Goal: Task Accomplishment & Management: Complete application form

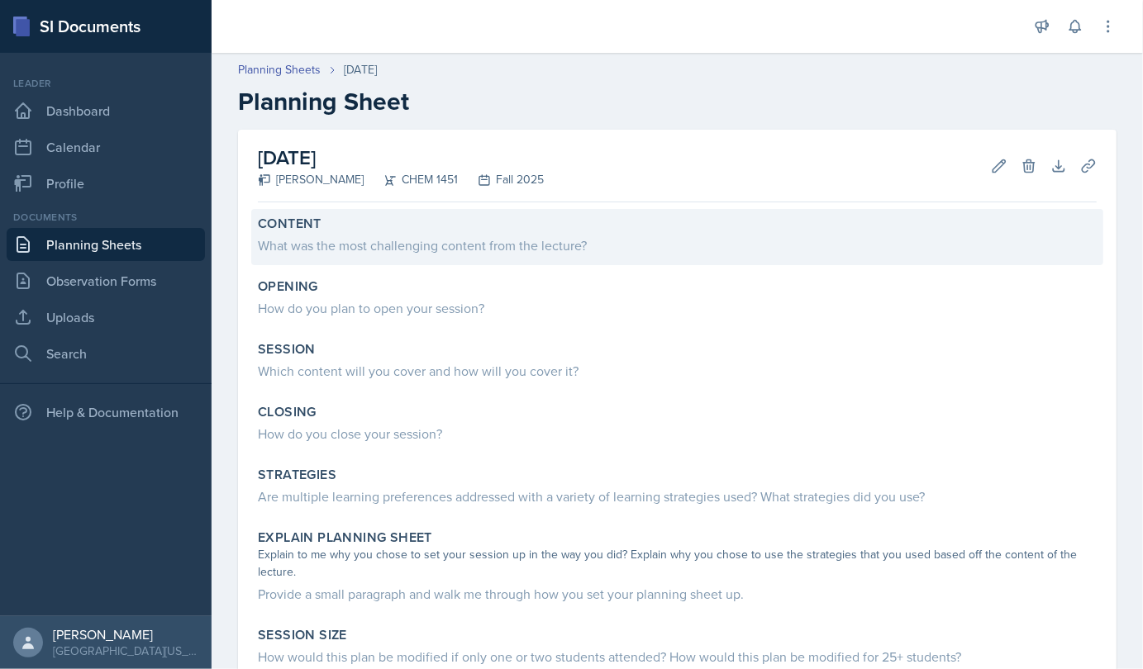
click at [320, 236] on div "What was the most challenging content from the lecture?" at bounding box center [677, 246] width 839 height 20
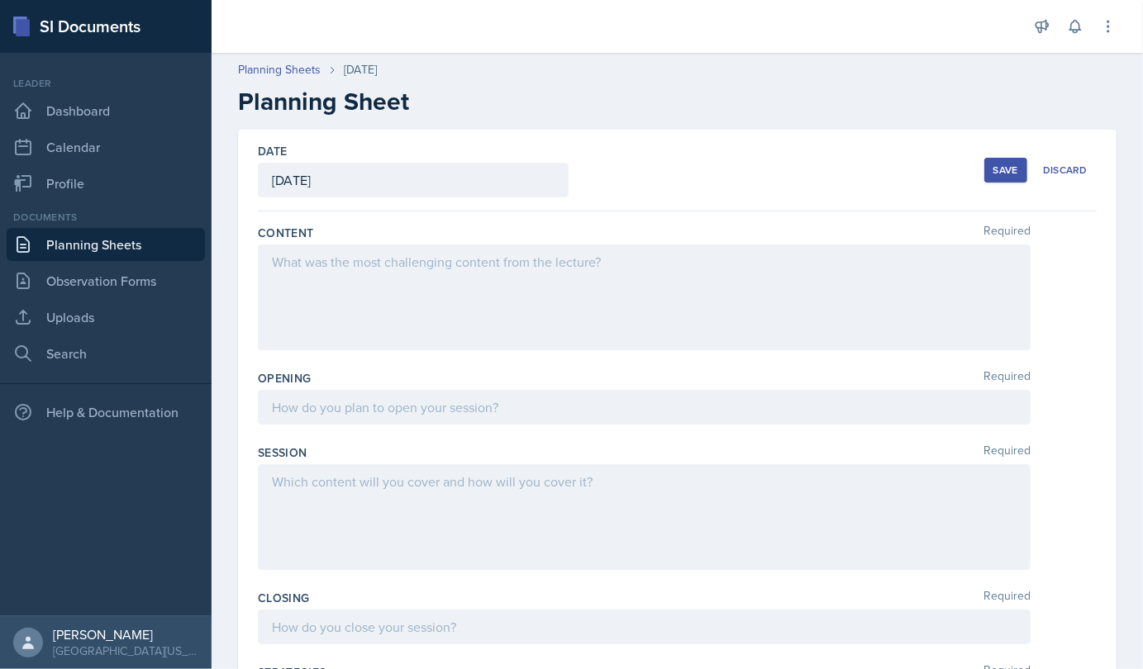
click at [407, 106] on h2 "Planning Sheet" at bounding box center [677, 102] width 879 height 30
click at [488, 326] on div at bounding box center [644, 298] width 773 height 106
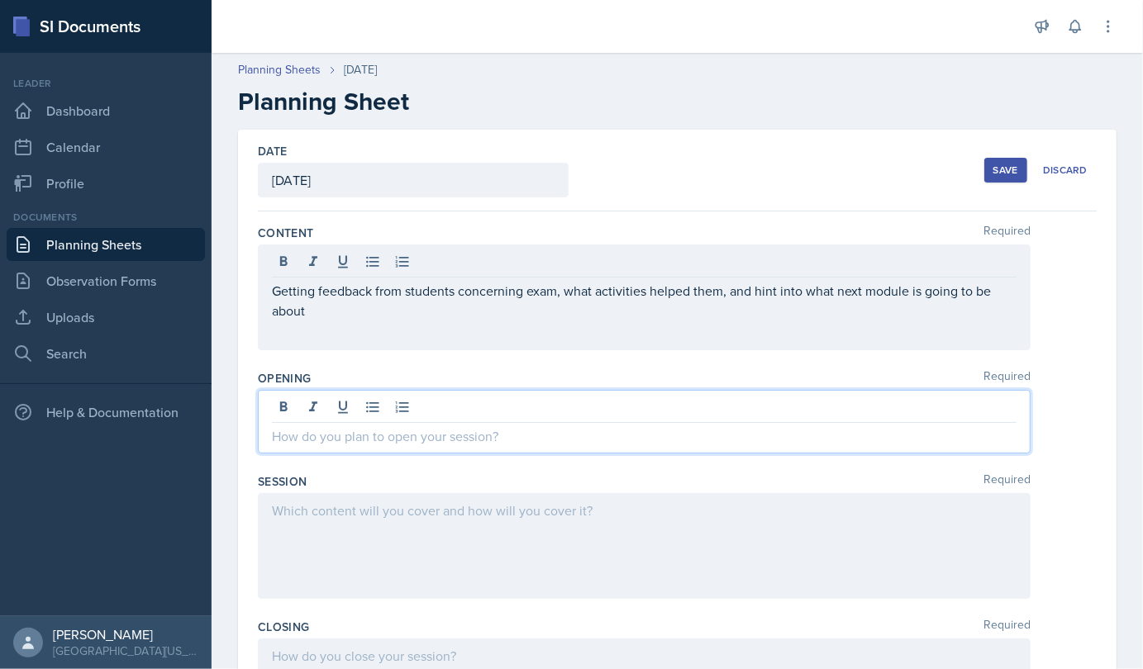
click at [507, 399] on div at bounding box center [644, 422] width 773 height 64
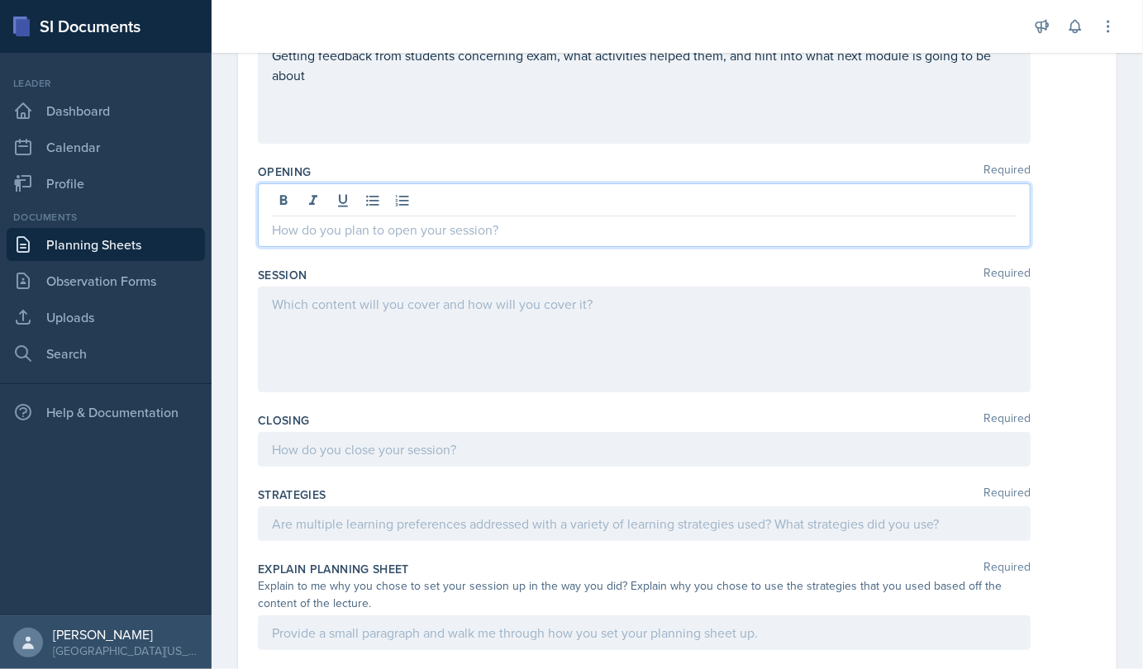
scroll to position [221, 0]
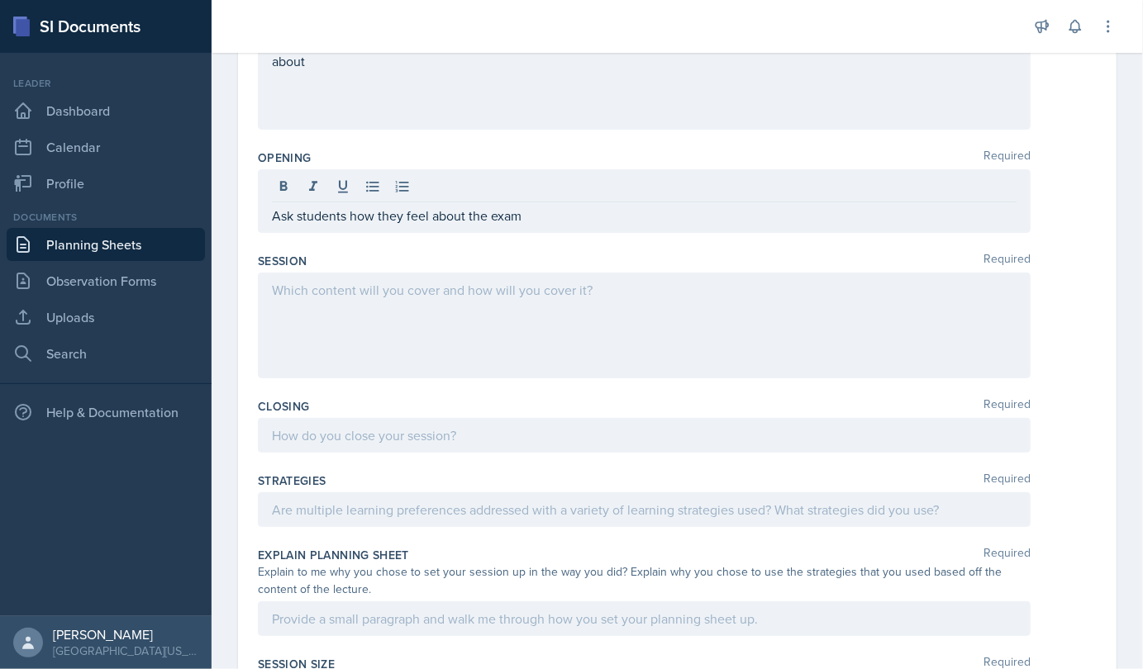
click at [483, 370] on div at bounding box center [644, 326] width 773 height 106
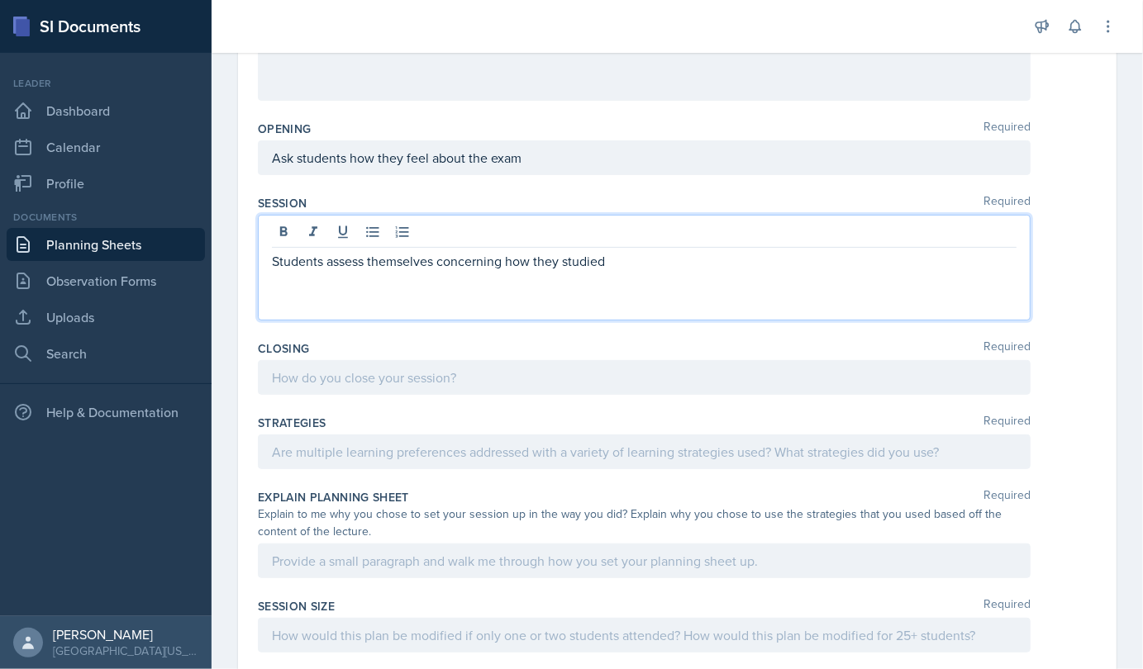
click at [623, 268] on p "Students assess themselves concerning how they studied" at bounding box center [644, 261] width 745 height 20
click at [669, 256] on p "Students assess themselves concerning how they studied for the exam" at bounding box center [644, 261] width 745 height 20
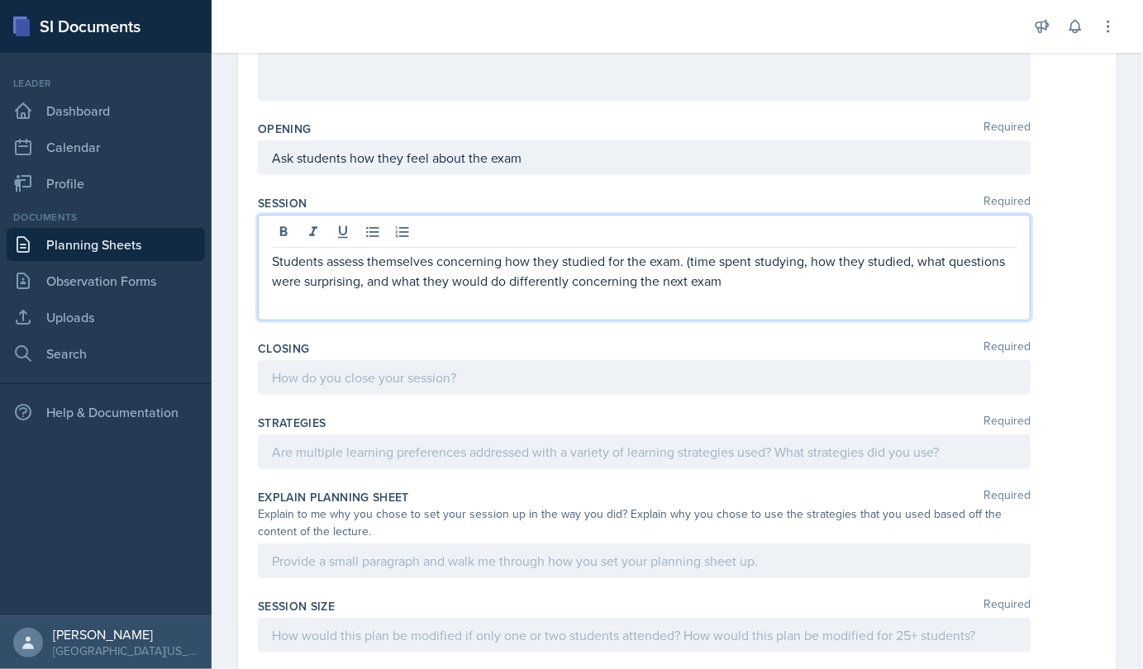
click at [669, 288] on p "Students assess themselves concerning how they studied for the exam. (time spen…" at bounding box center [644, 271] width 745 height 40
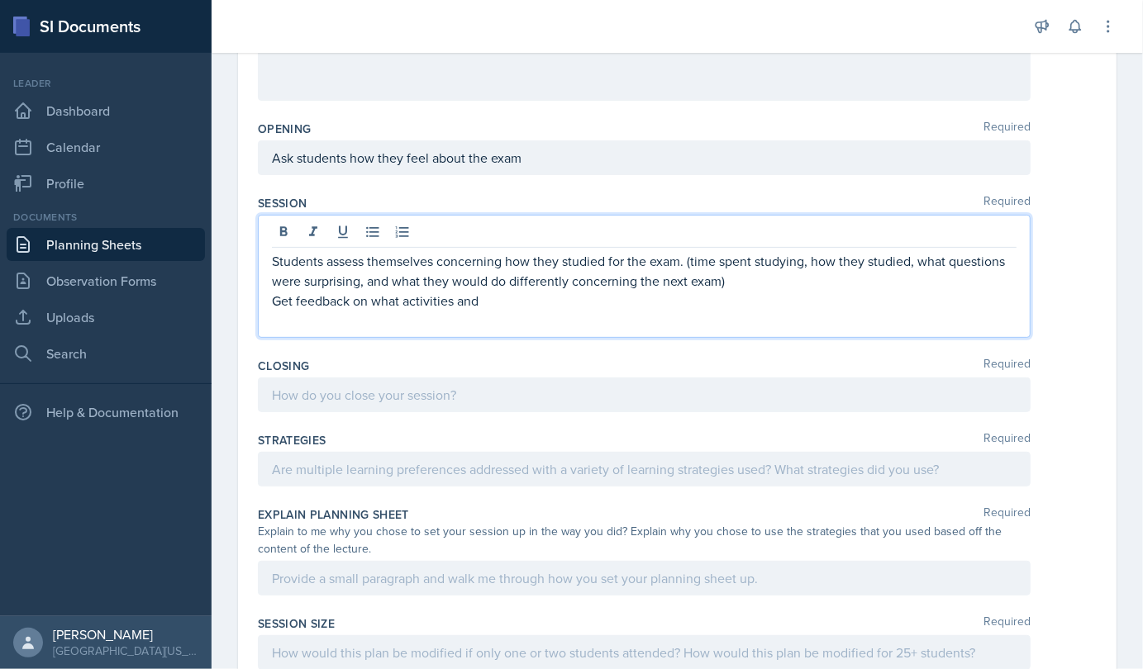
click at [669, 288] on p "Students assess themselves concerning how they studied for the exam. (time spen…" at bounding box center [644, 271] width 745 height 40
click at [508, 321] on p at bounding box center [644, 321] width 745 height 20
click at [497, 311] on p at bounding box center [644, 321] width 745 height 20
click at [484, 301] on p "Get feedback on what activities and" at bounding box center [644, 301] width 745 height 20
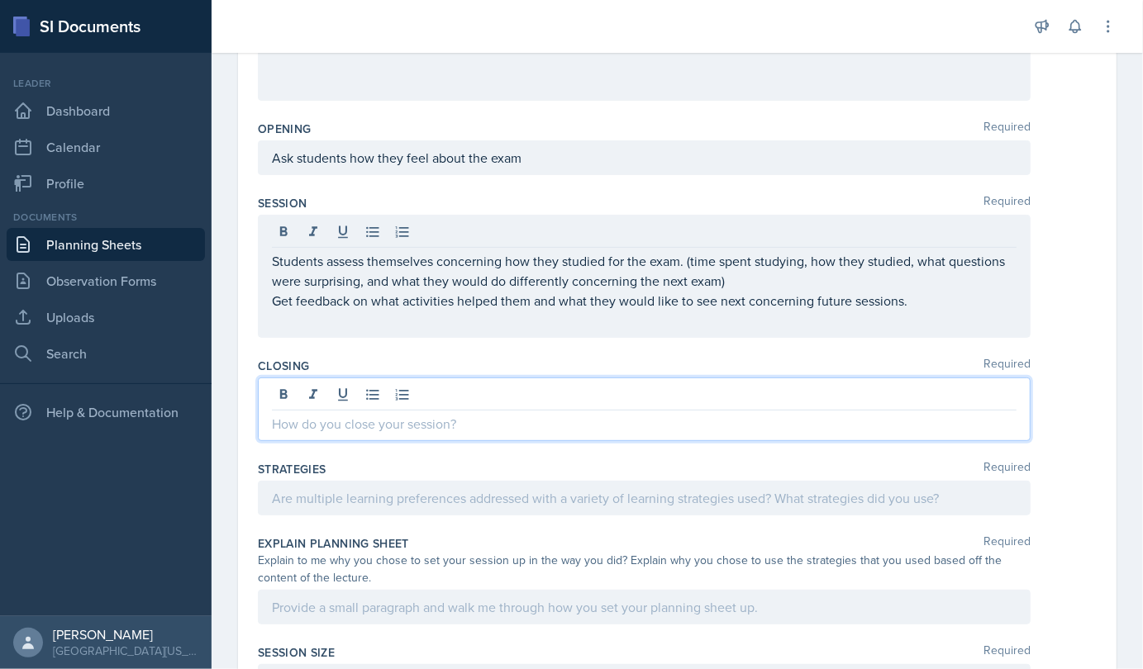
click at [424, 397] on div at bounding box center [644, 410] width 773 height 64
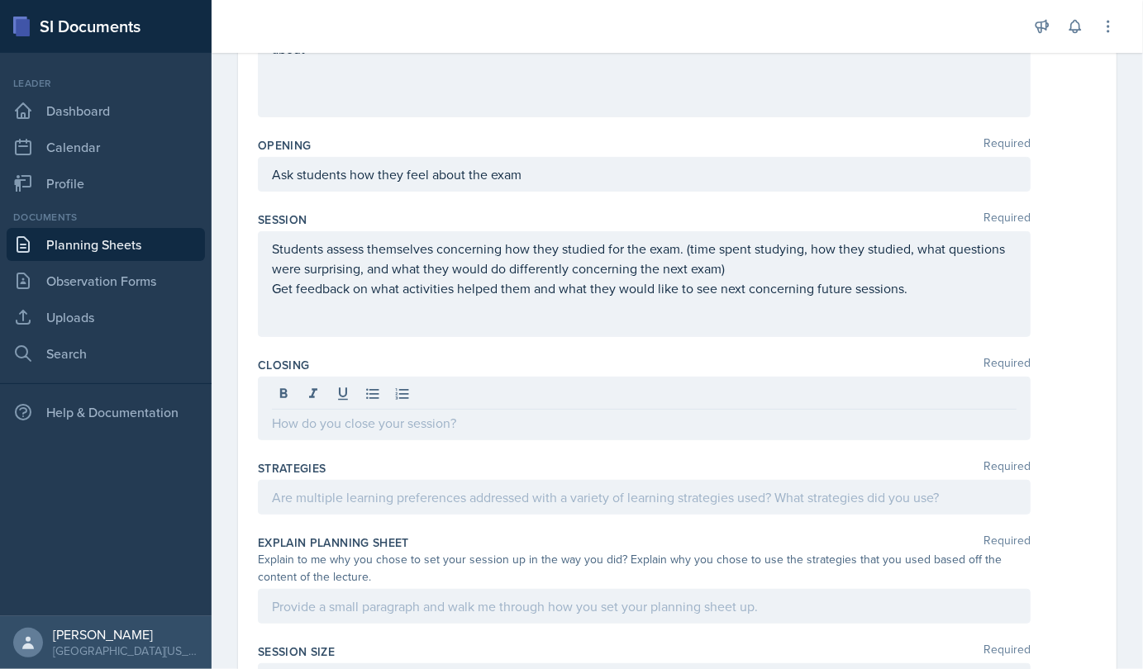
click at [430, 441] on div "Closing Required" at bounding box center [677, 401] width 839 height 103
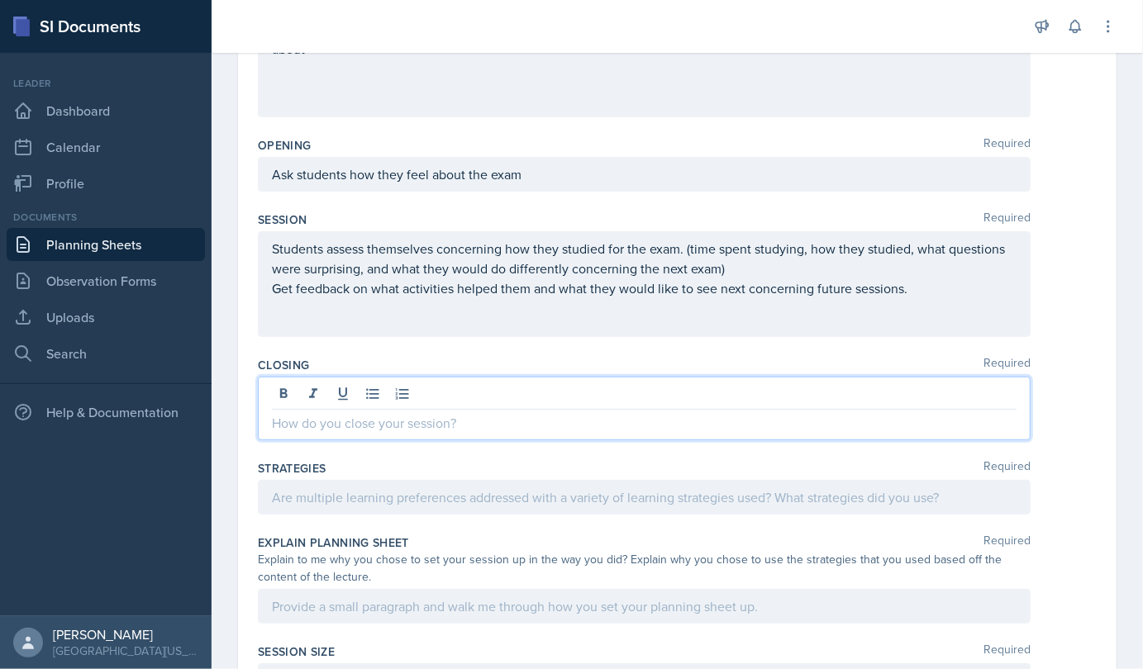
click at [445, 398] on div at bounding box center [644, 409] width 773 height 64
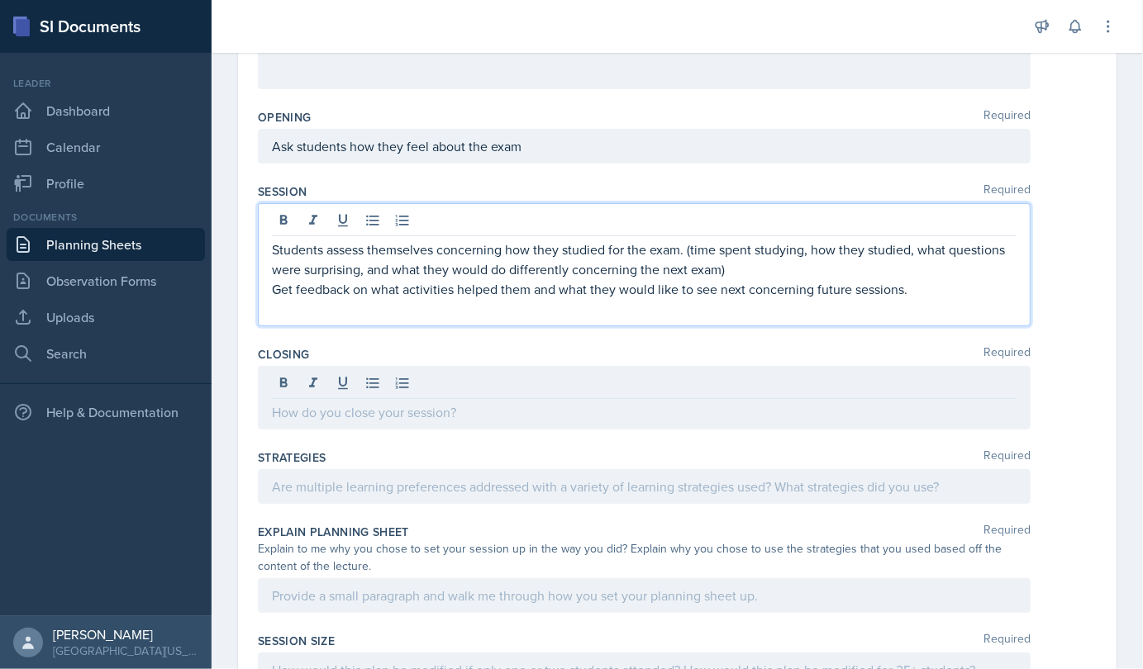
click at [669, 299] on p at bounding box center [644, 309] width 745 height 20
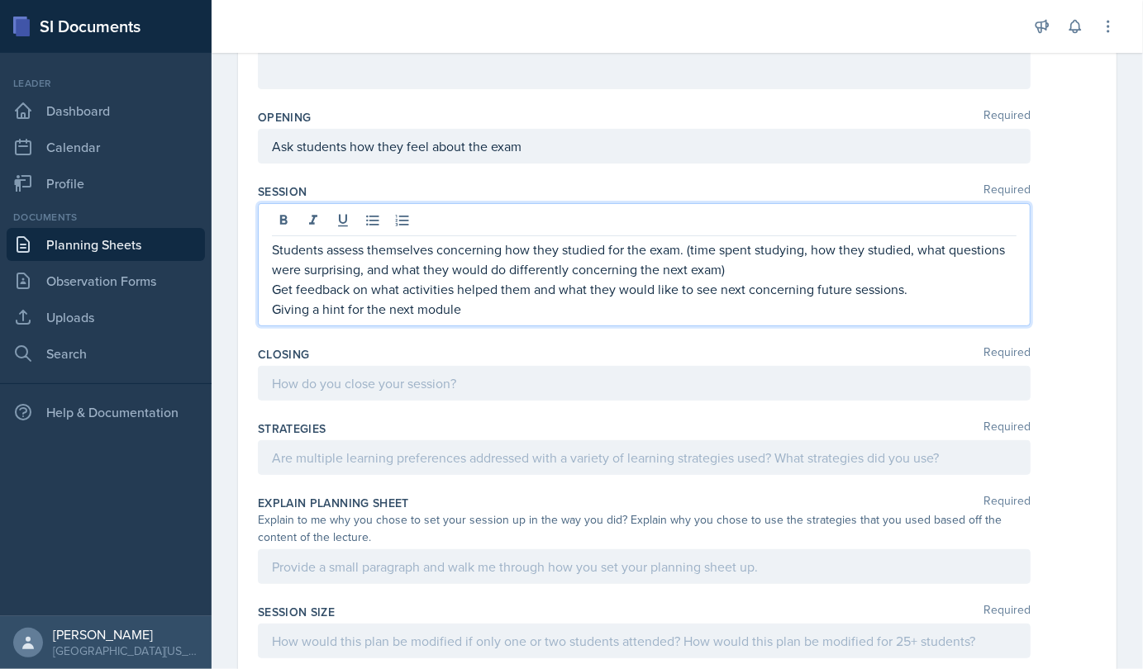
click at [498, 379] on div at bounding box center [644, 383] width 773 height 35
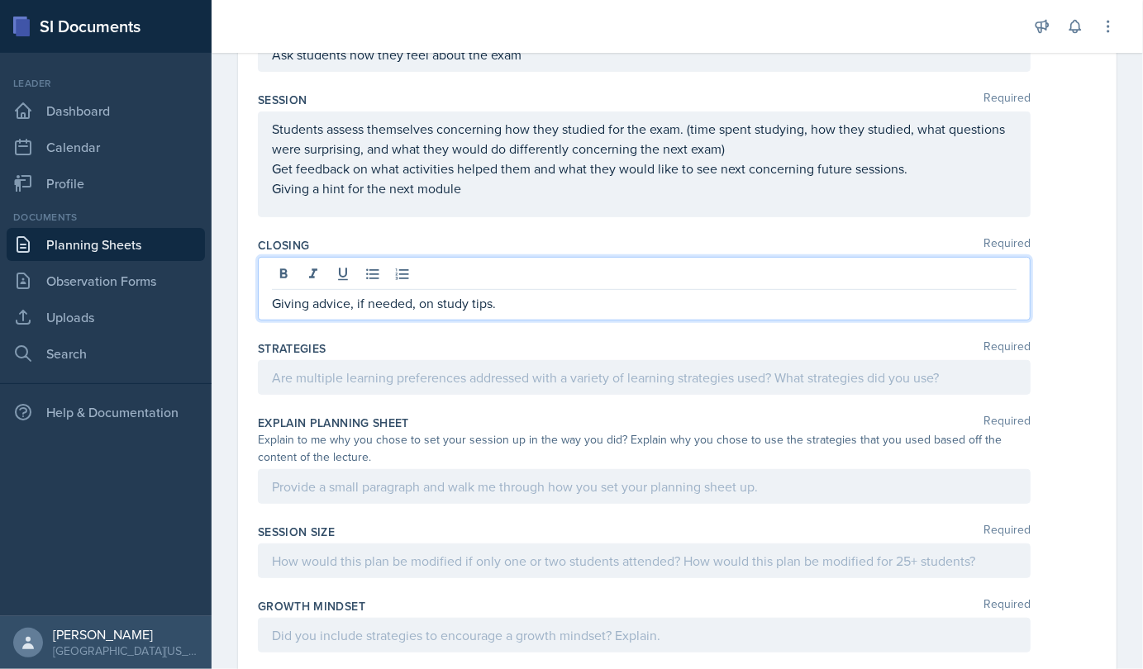
scroll to position [355, 0]
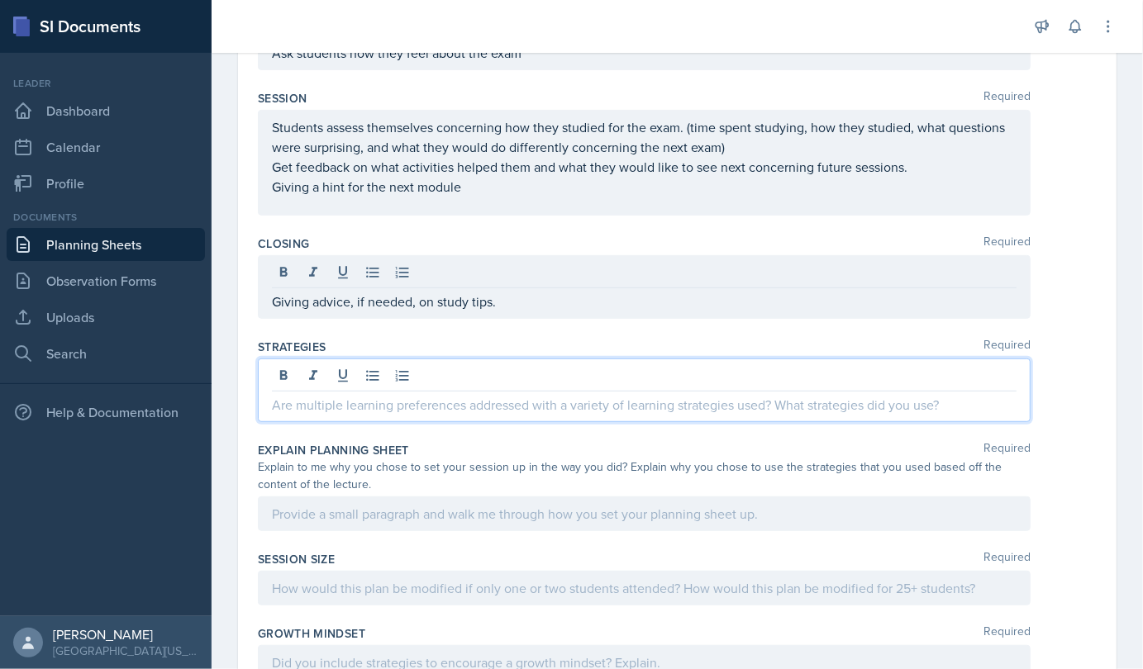
click at [520, 369] on div at bounding box center [644, 391] width 773 height 64
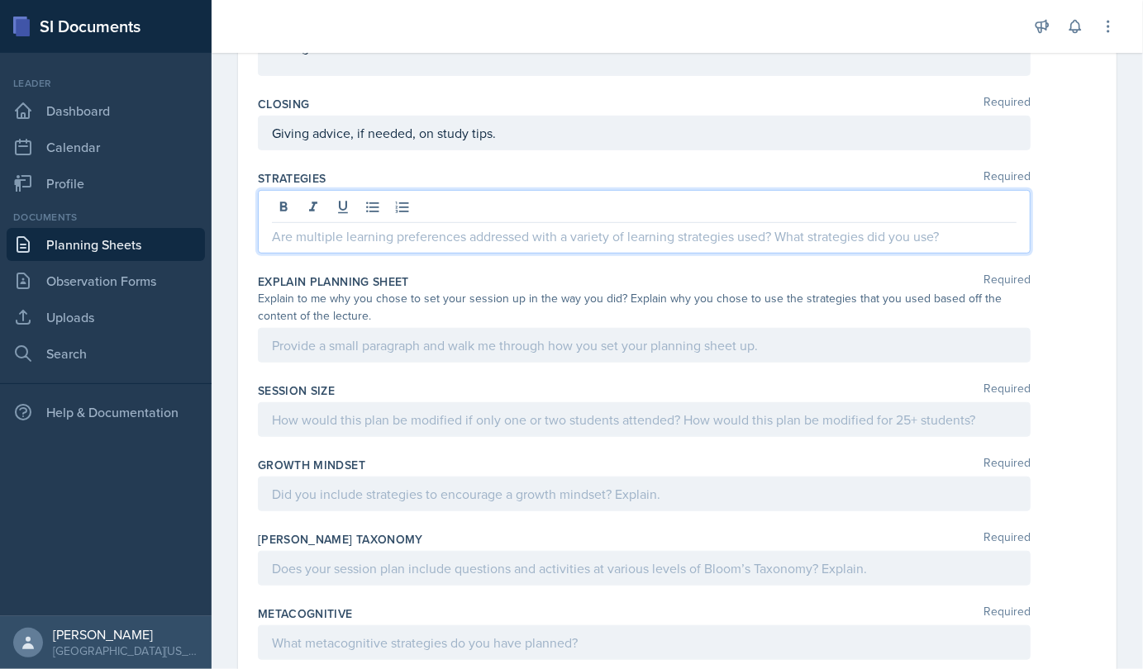
scroll to position [507, 0]
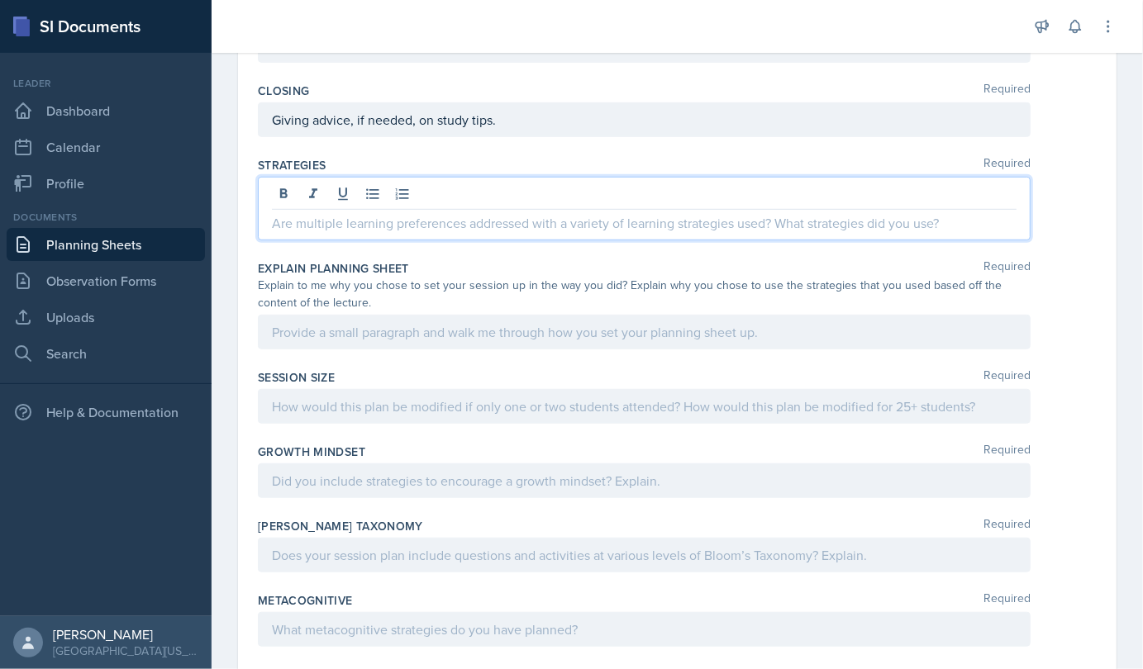
click at [348, 224] on p at bounding box center [644, 223] width 745 height 20
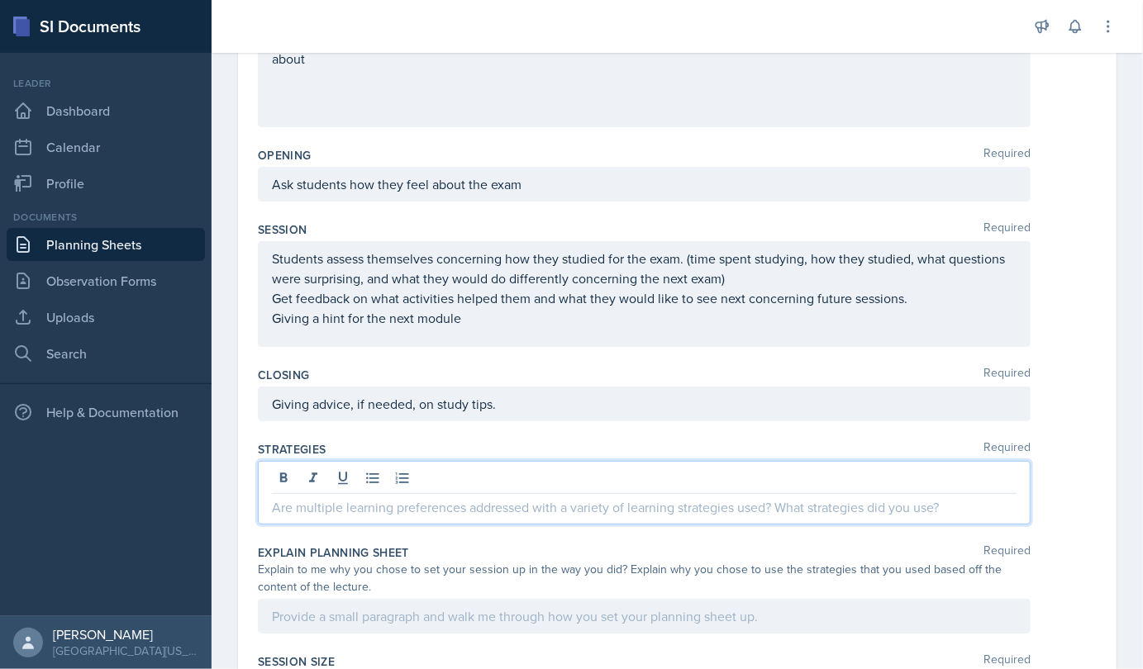
scroll to position [221, 0]
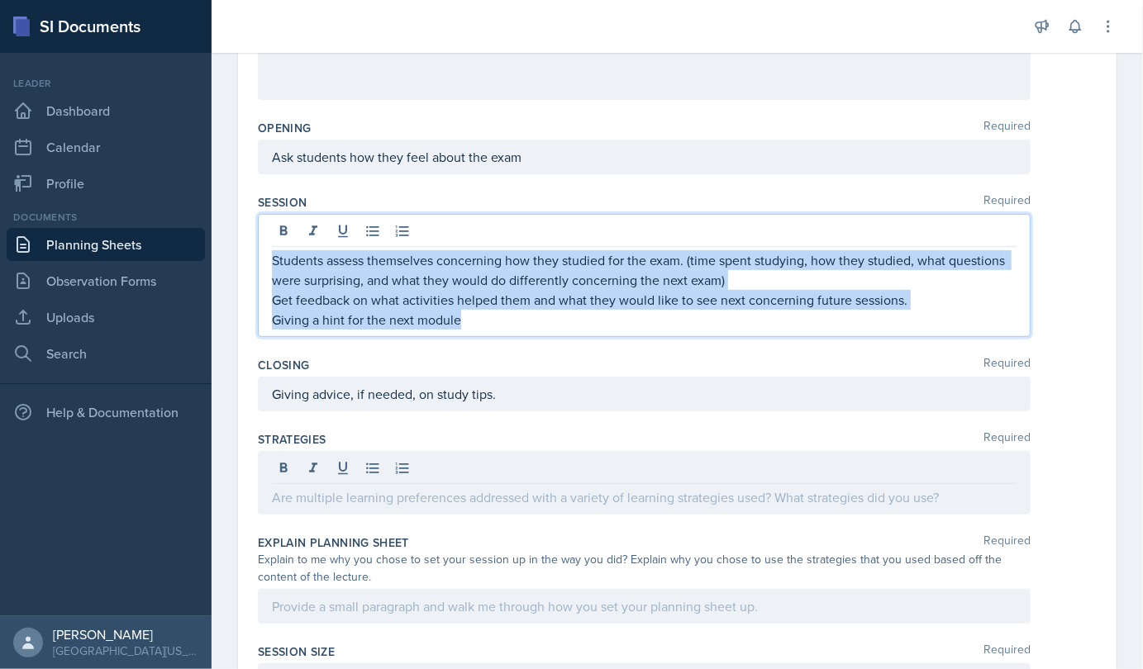
drag, startPoint x: 274, startPoint y: 258, endPoint x: 485, endPoint y: 337, distance: 226.0
click at [485, 337] on div "Session Required Students assess themselves concerning how they studied for the…" at bounding box center [677, 269] width 839 height 163
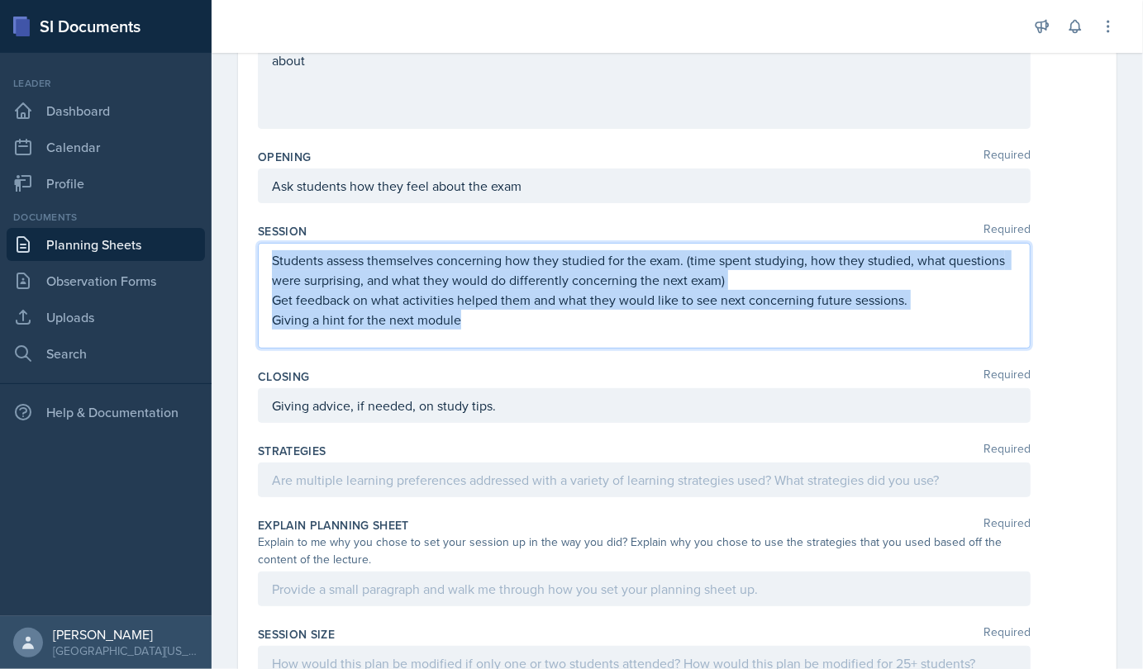
copy div "Students assess themselves concerning how they studied for the exam. (time spen…"
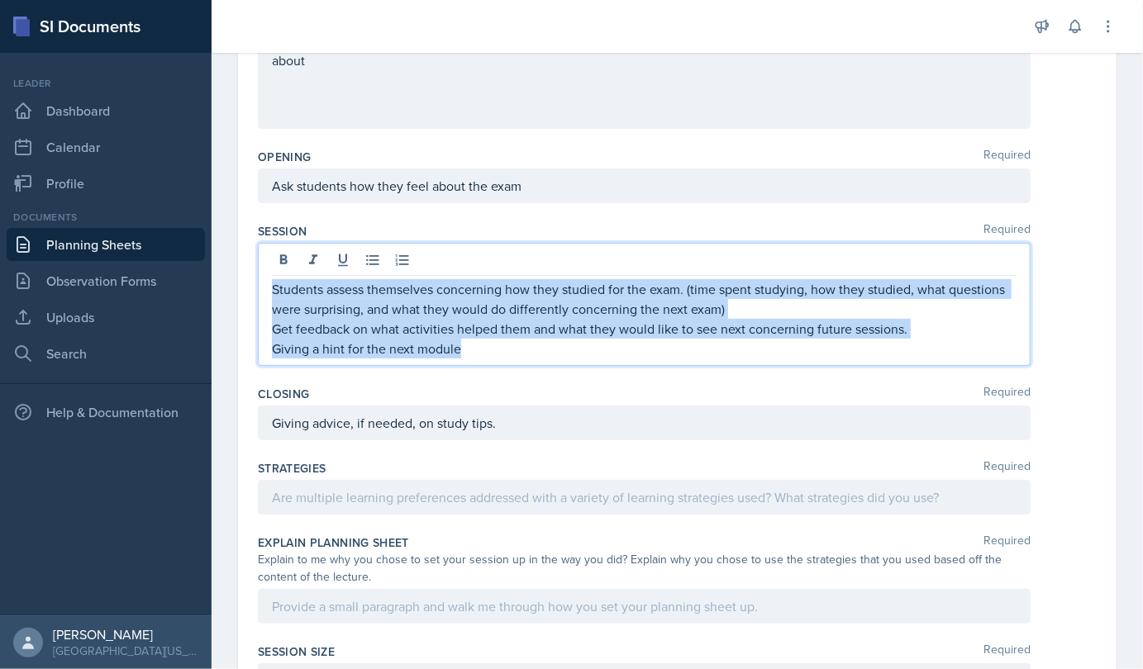
scroll to position [250, 0]
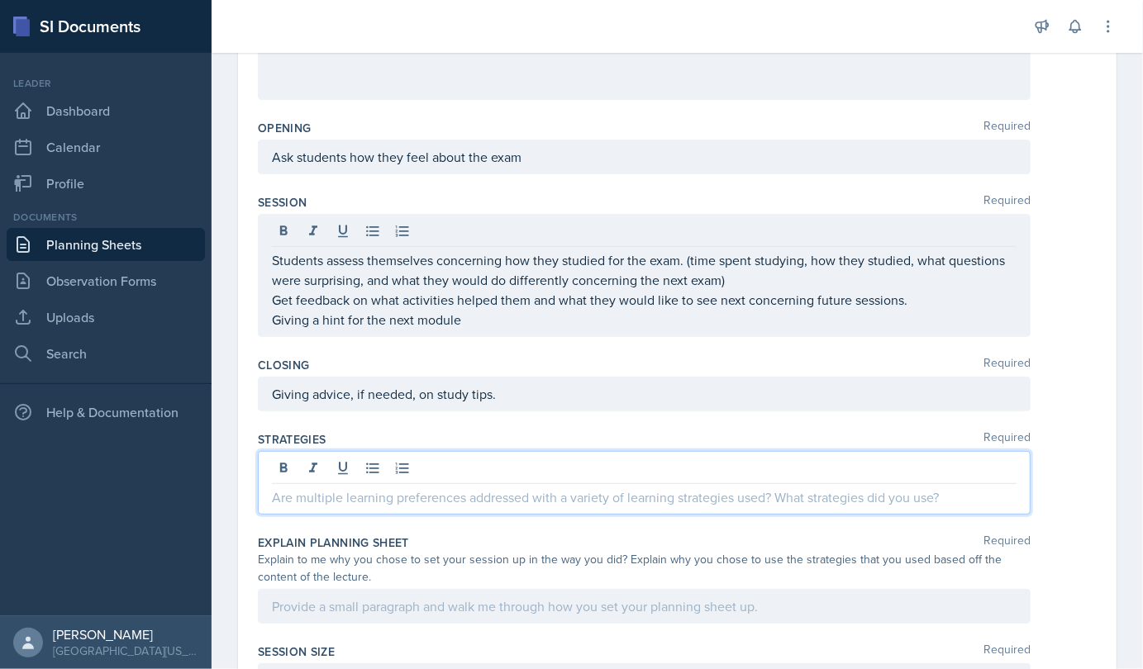
click at [421, 456] on div at bounding box center [644, 483] width 773 height 64
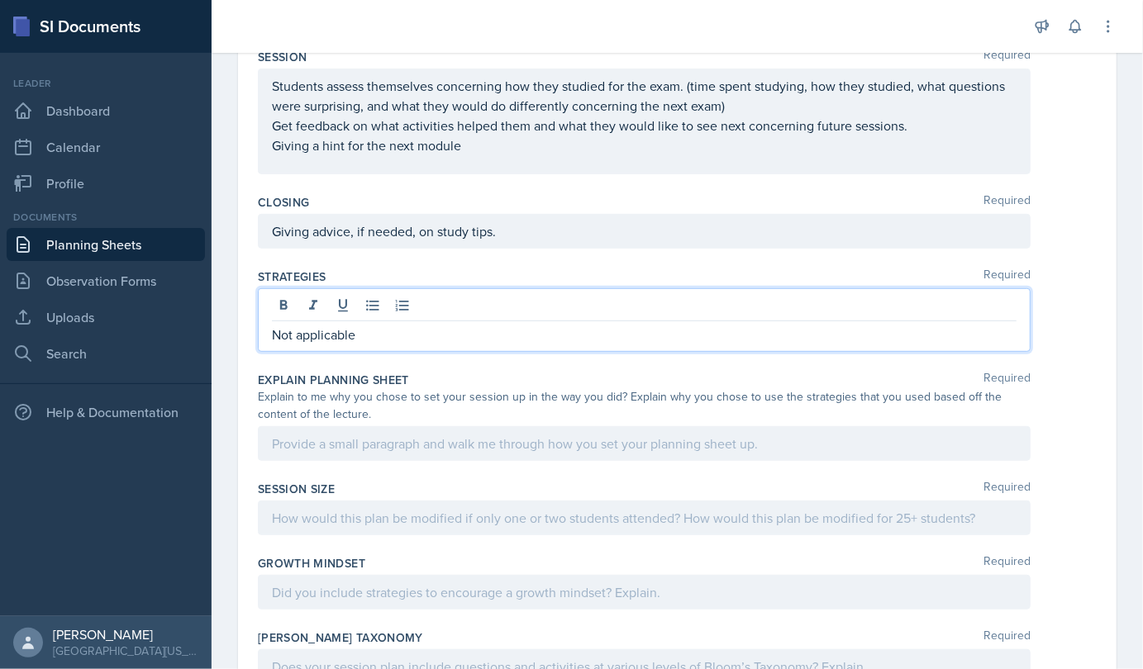
scroll to position [425, 0]
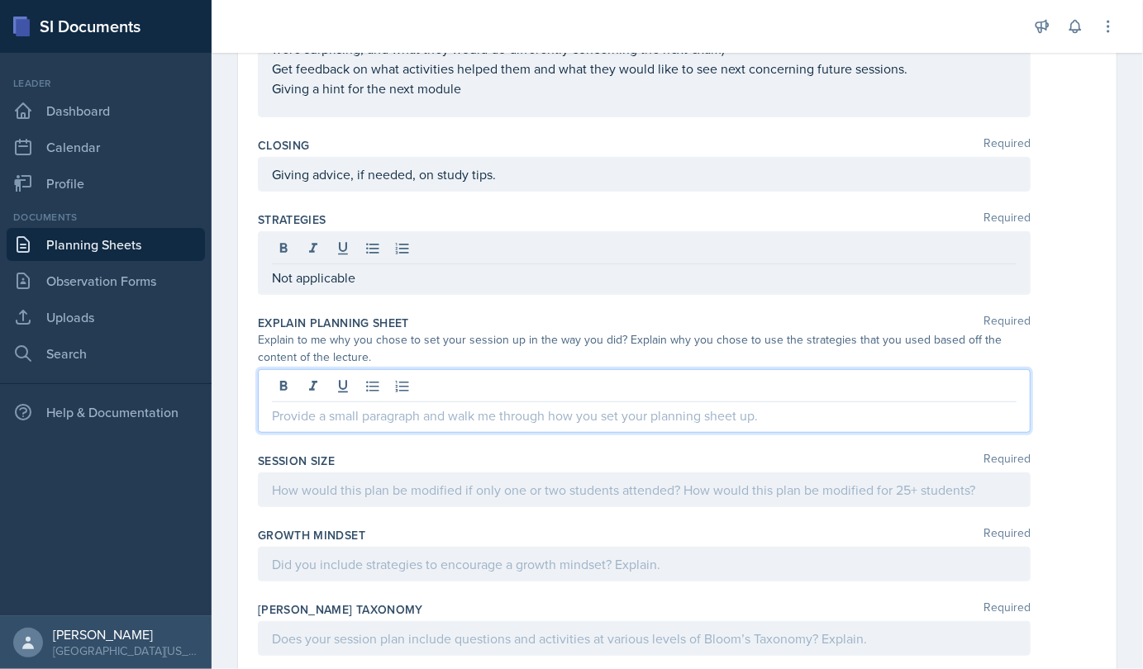
click at [352, 417] on p at bounding box center [644, 416] width 745 height 20
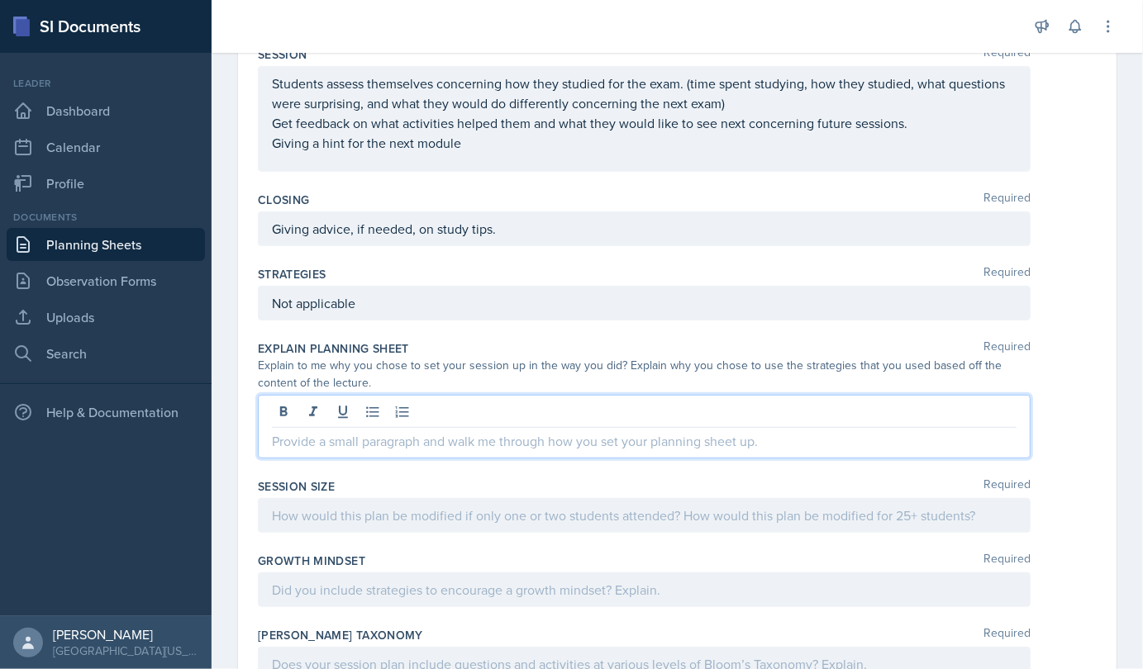
scroll to position [397, 0]
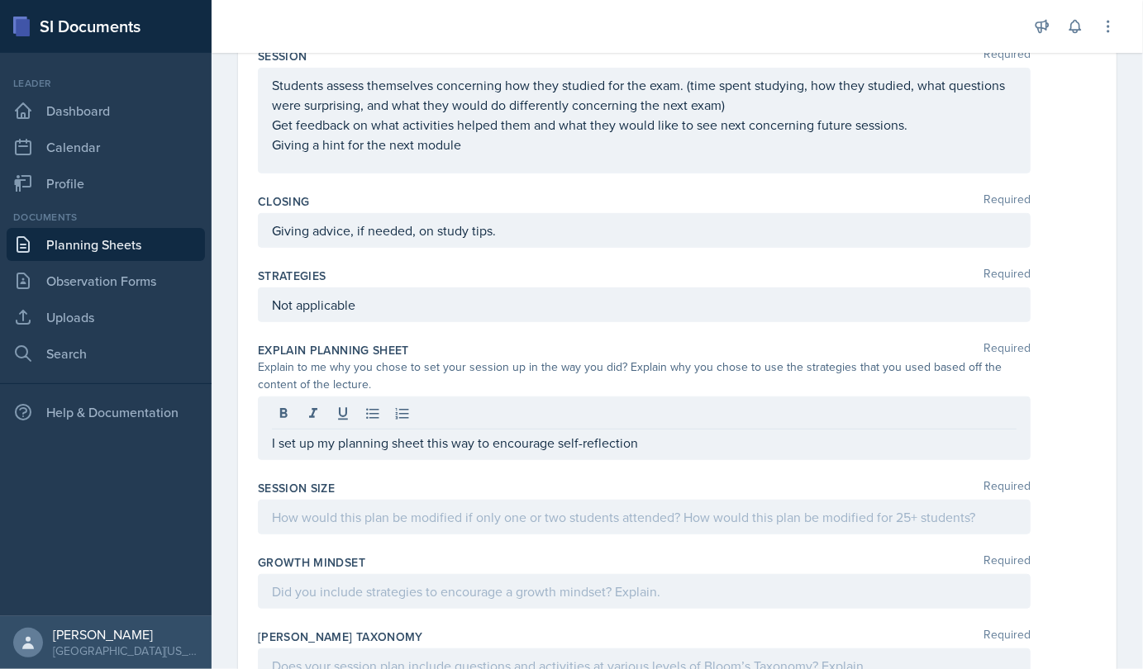
click at [466, 155] on div "Students assess themselves concerning how they studied for the exam. (time spen…" at bounding box center [644, 121] width 773 height 106
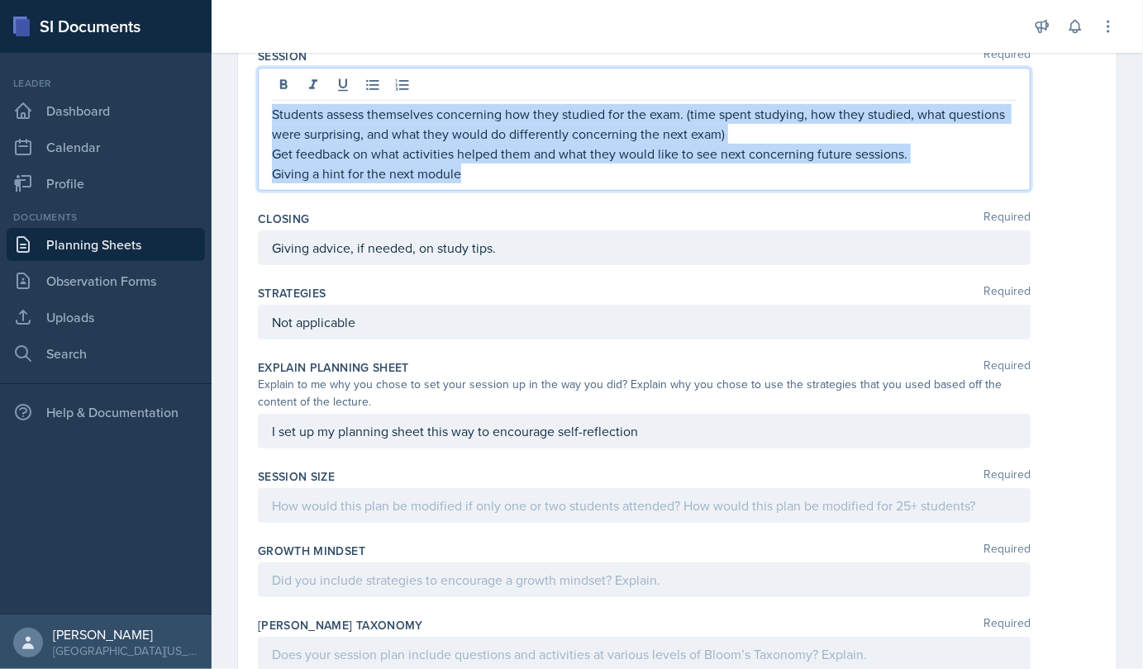
scroll to position [425, 0]
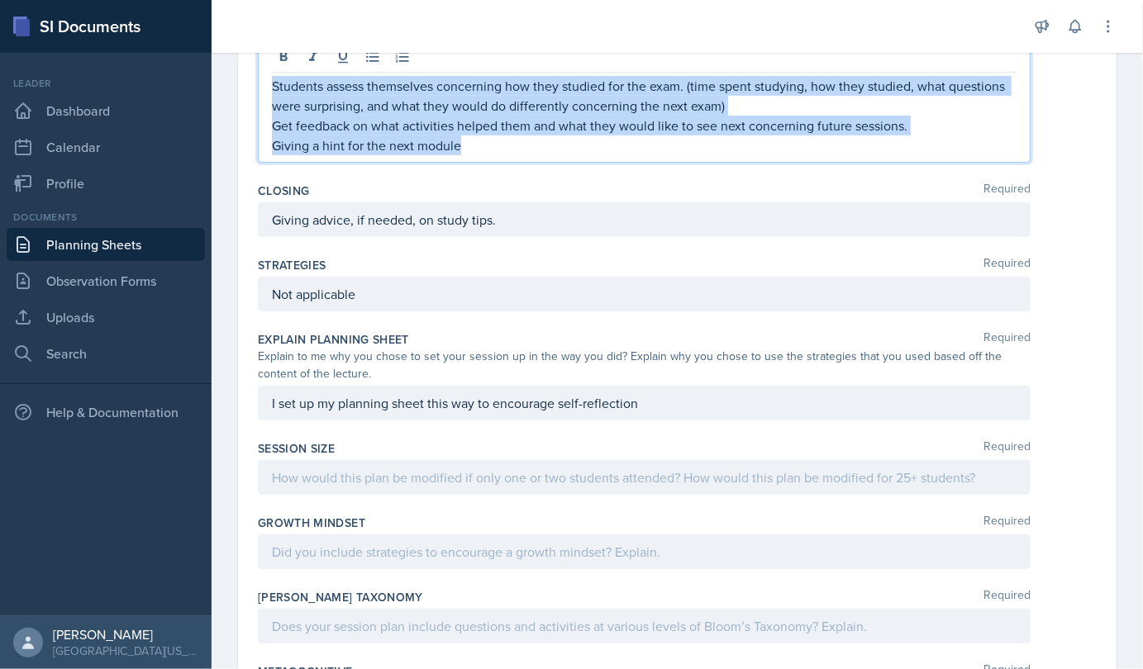
click at [464, 145] on p "Giving a hint for the next module" at bounding box center [644, 146] width 745 height 20
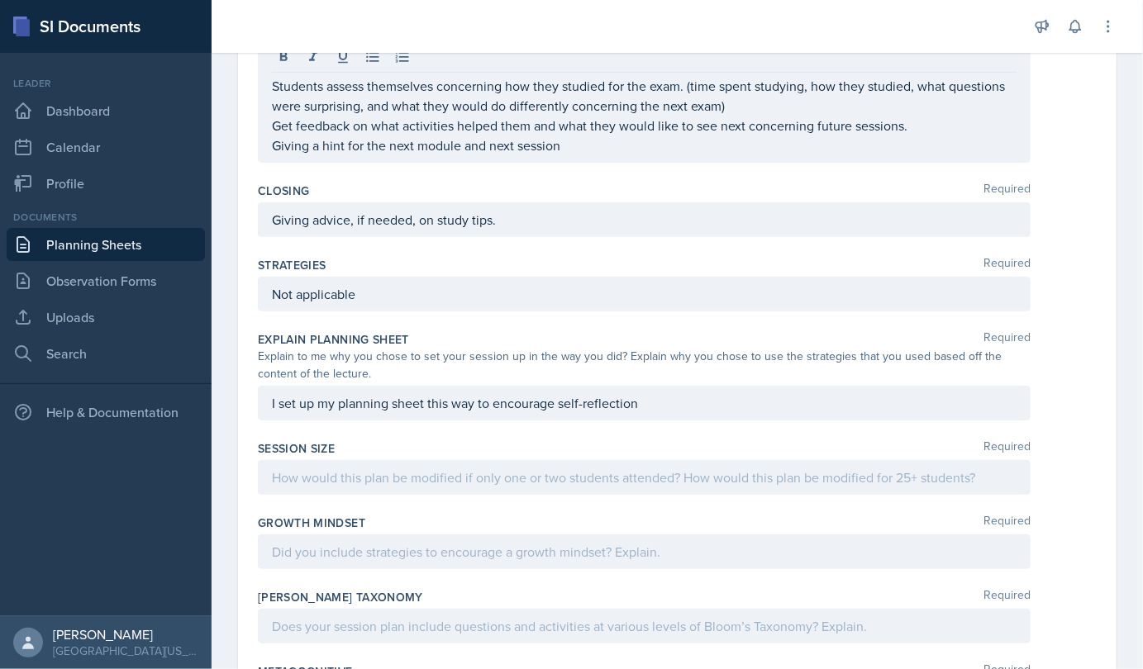
click at [669, 410] on div "I set up my planning sheet this way to encourage self-reflection" at bounding box center [644, 403] width 773 height 35
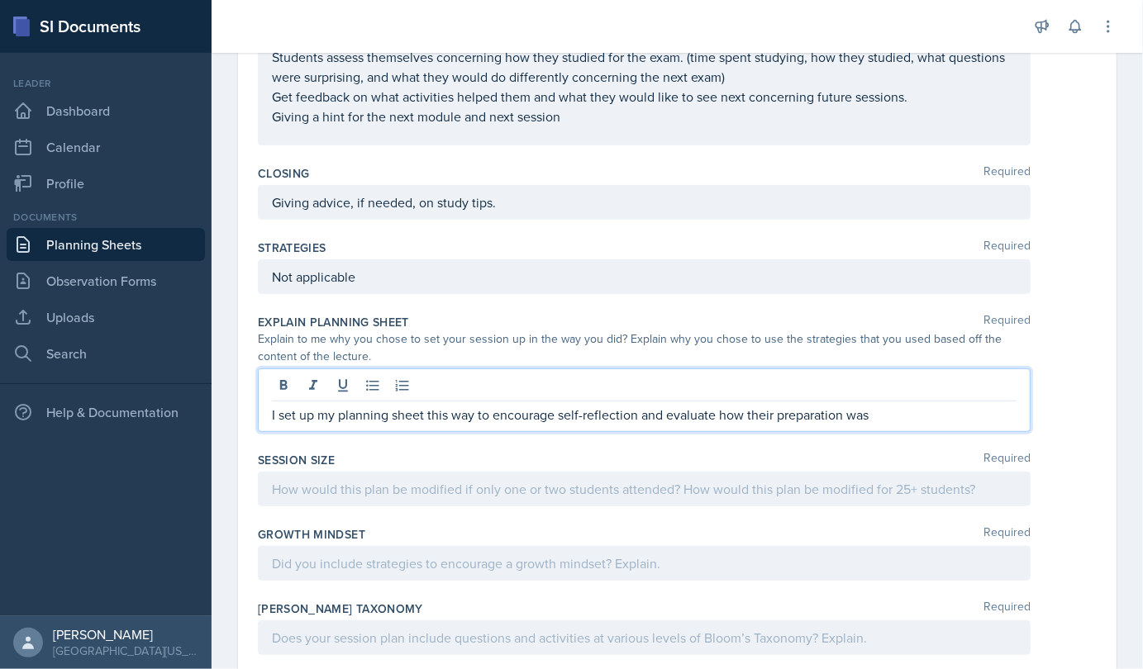
click at [669, 412] on p "I set up my planning sheet this way to encourage self-reflection and evaluate h…" at bounding box center [644, 415] width 745 height 20
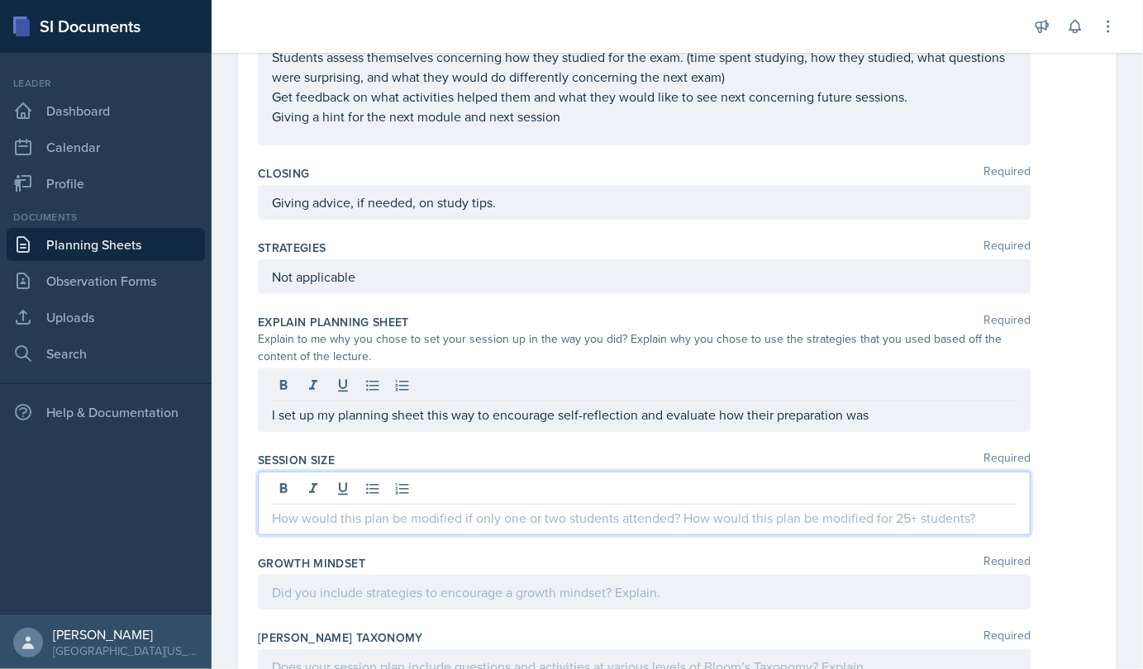
click at [669, 476] on div at bounding box center [644, 504] width 773 height 64
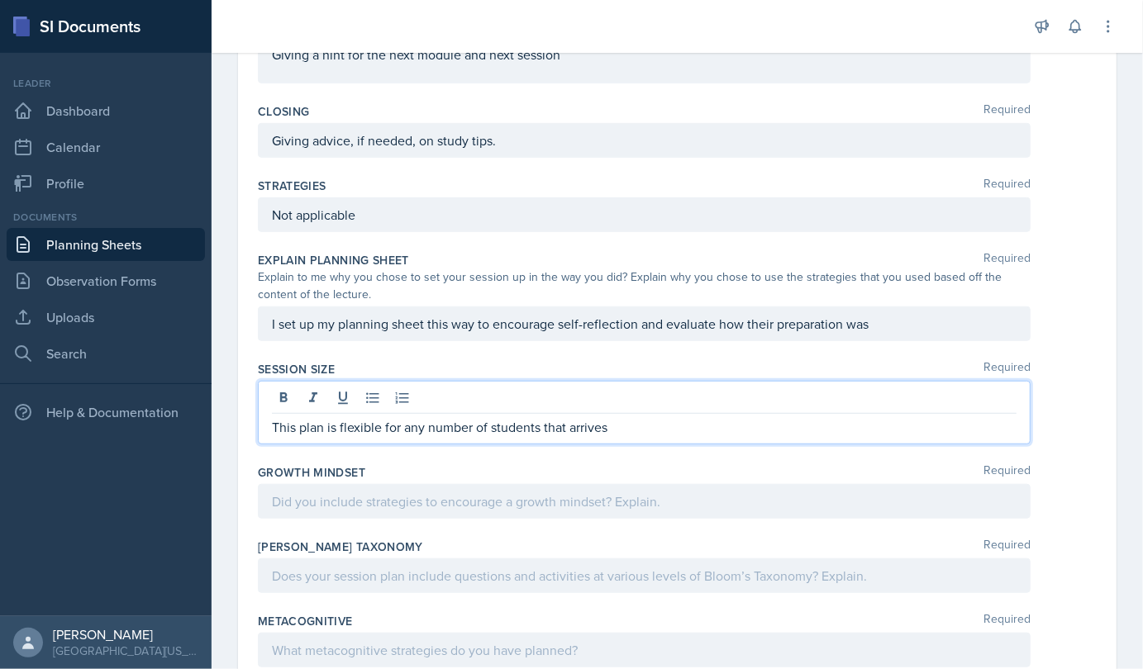
scroll to position [545, 0]
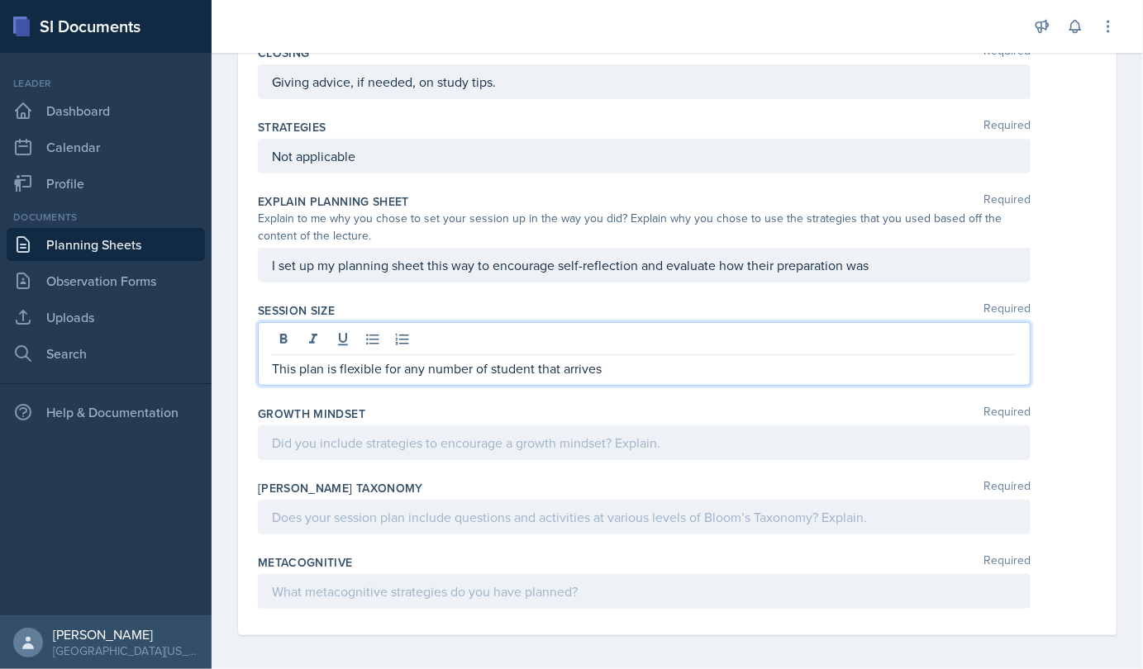
click at [621, 362] on p "This plan is flexible for any number of student that arrives" at bounding box center [644, 369] width 745 height 20
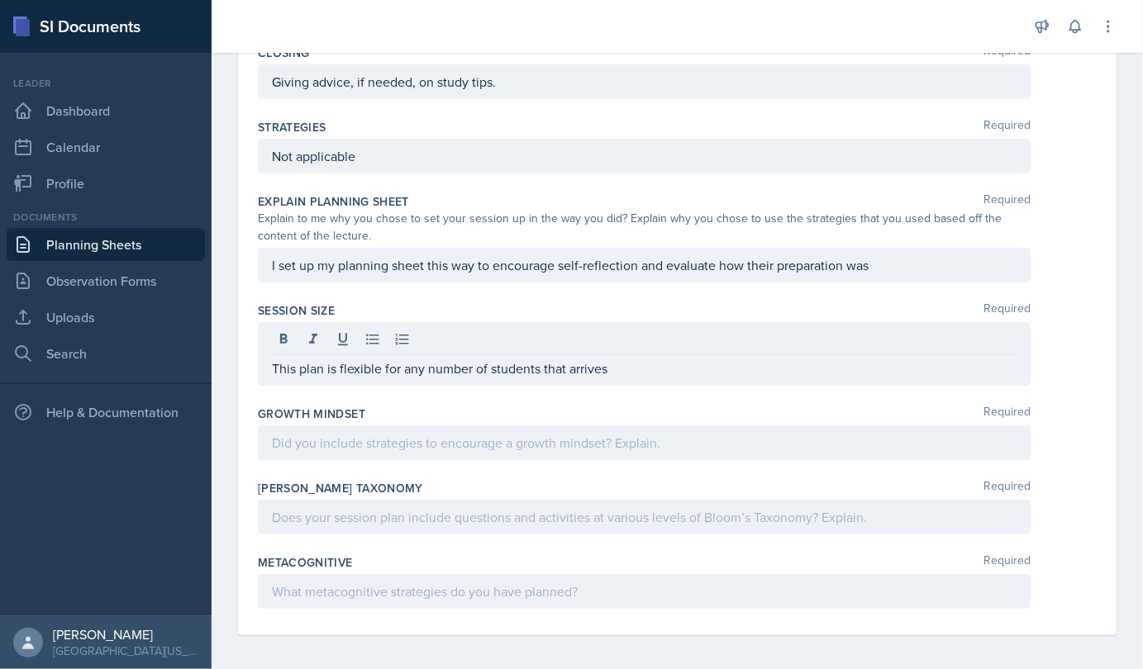
drag, startPoint x: 598, startPoint y: 375, endPoint x: 644, endPoint y: 354, distance: 51.0
click at [644, 354] on div "This plan is flexible for any number of students that arrives" at bounding box center [644, 354] width 773 height 64
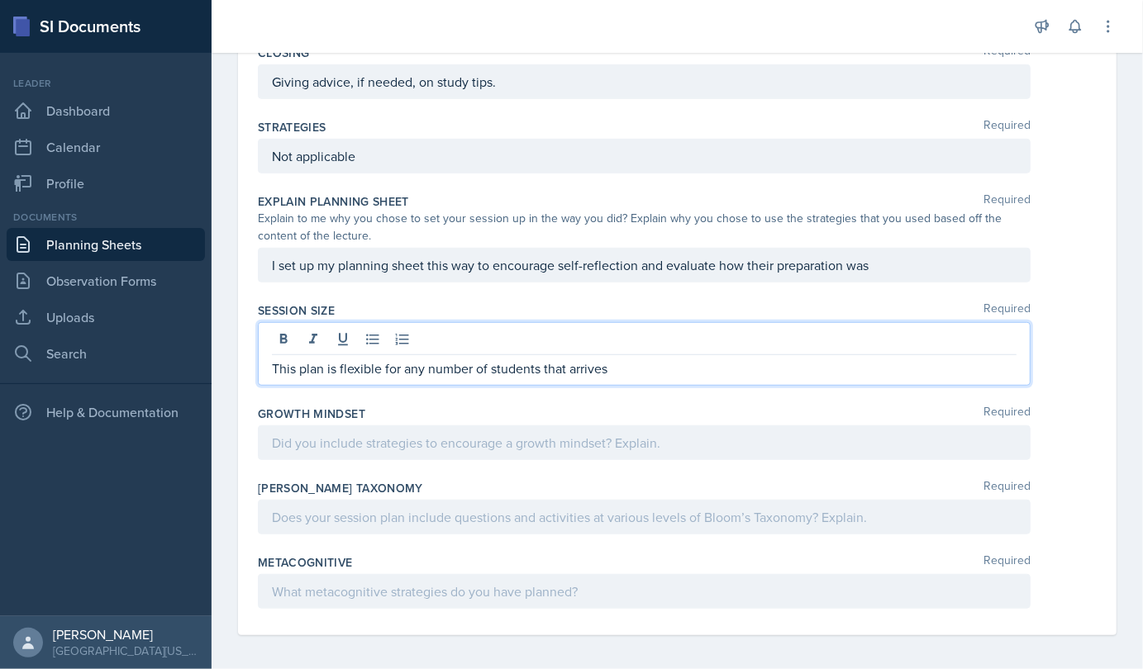
drag, startPoint x: 644, startPoint y: 354, endPoint x: 555, endPoint y: 669, distance: 327.3
click at [644, 354] on div "This plan is flexible for any number of students that arrives" at bounding box center [644, 354] width 773 height 64
click at [599, 369] on p "This plan is flexible for any number of students that arrives" at bounding box center [644, 369] width 745 height 20
click at [612, 367] on p "This plan is flexible for any number of students that arrives" at bounding box center [644, 369] width 745 height 20
click at [669, 367] on p "This plan is flexible for any number of students that arrive, if more people ar…" at bounding box center [644, 369] width 745 height 20
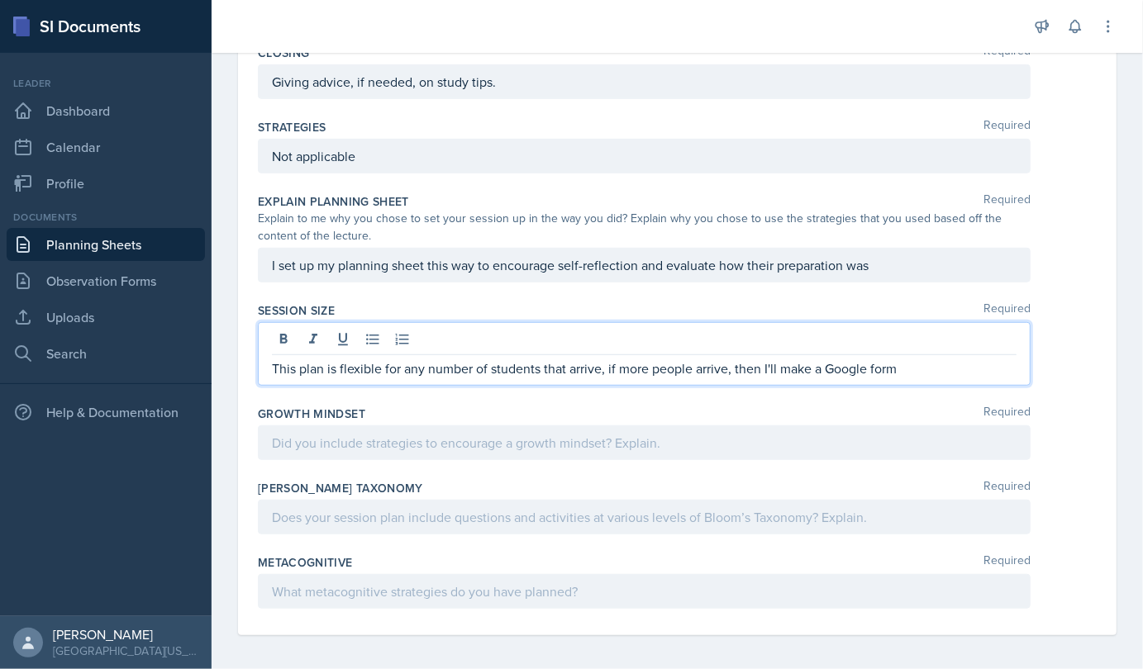
click at [651, 440] on div at bounding box center [644, 443] width 773 height 35
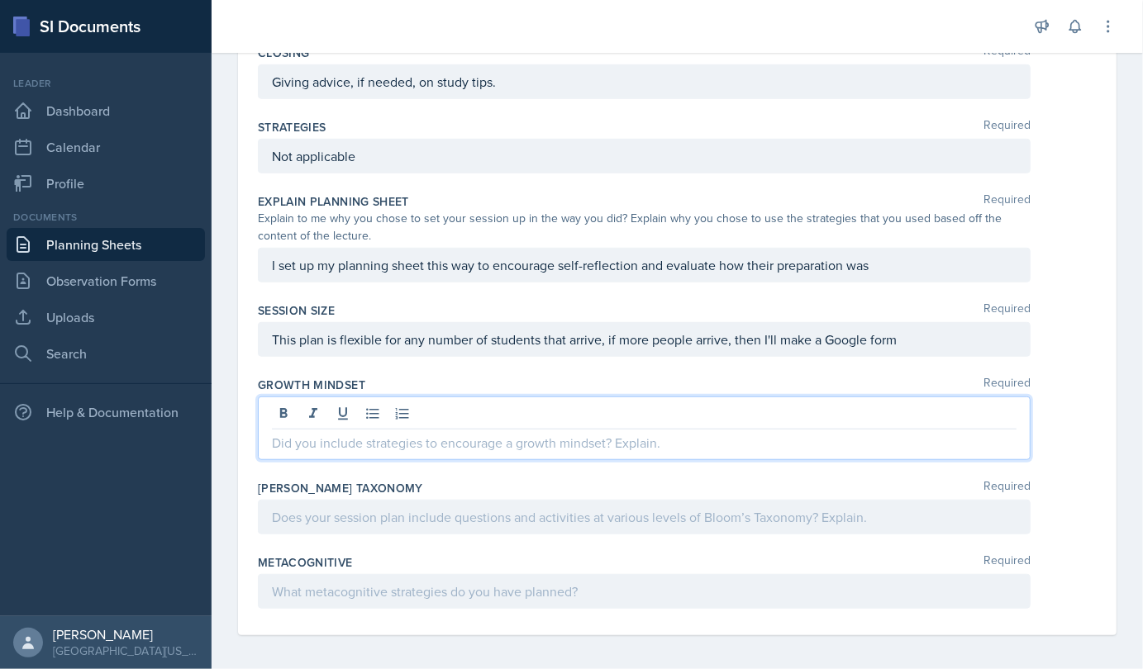
scroll to position [517, 0]
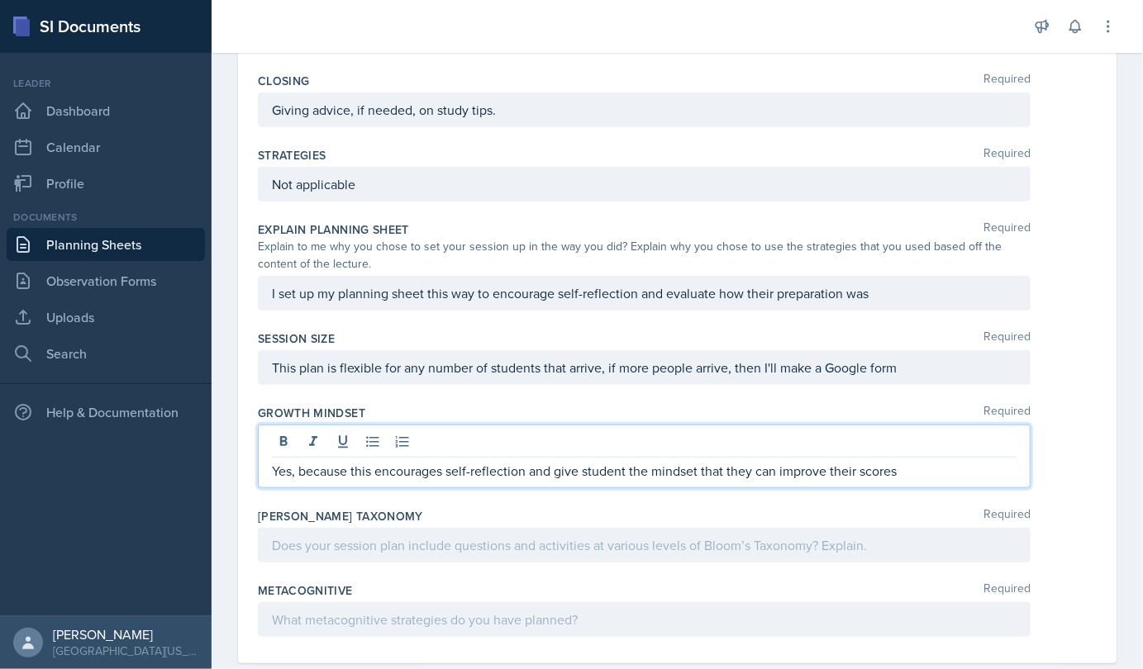
click at [625, 473] on p "Yes, because this encourages self-reflection and give student the mindset that …" at bounding box center [644, 471] width 745 height 20
click at [669, 469] on p "Yes, because this encourages self-reflection and give students the mindset that…" at bounding box center [644, 471] width 745 height 20
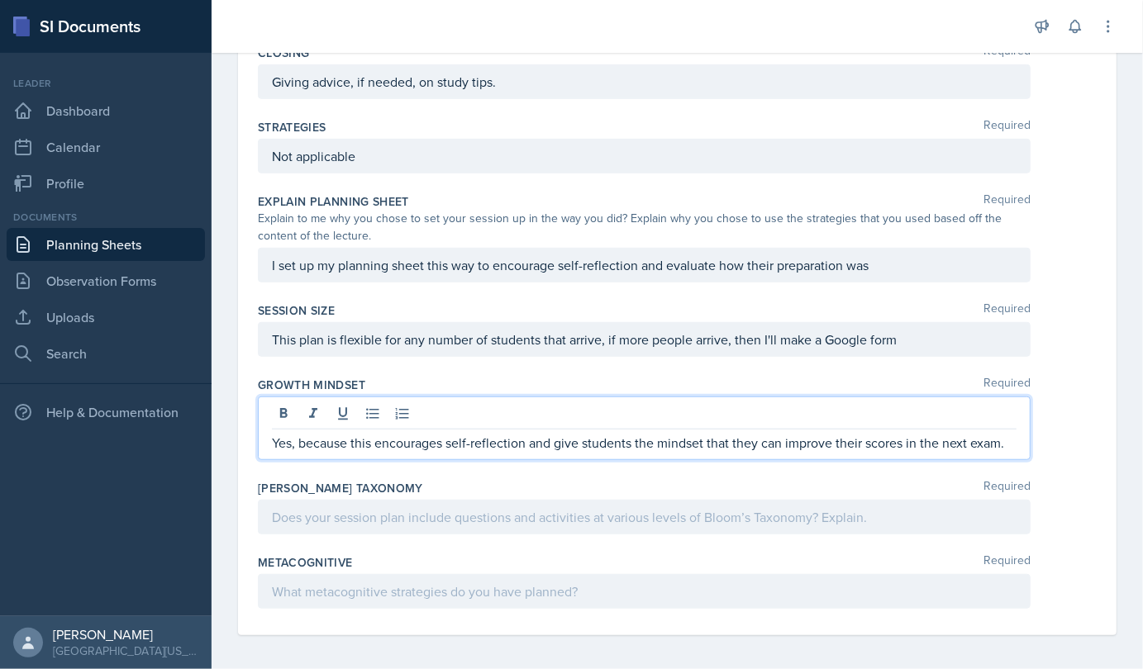
scroll to position [545, 0]
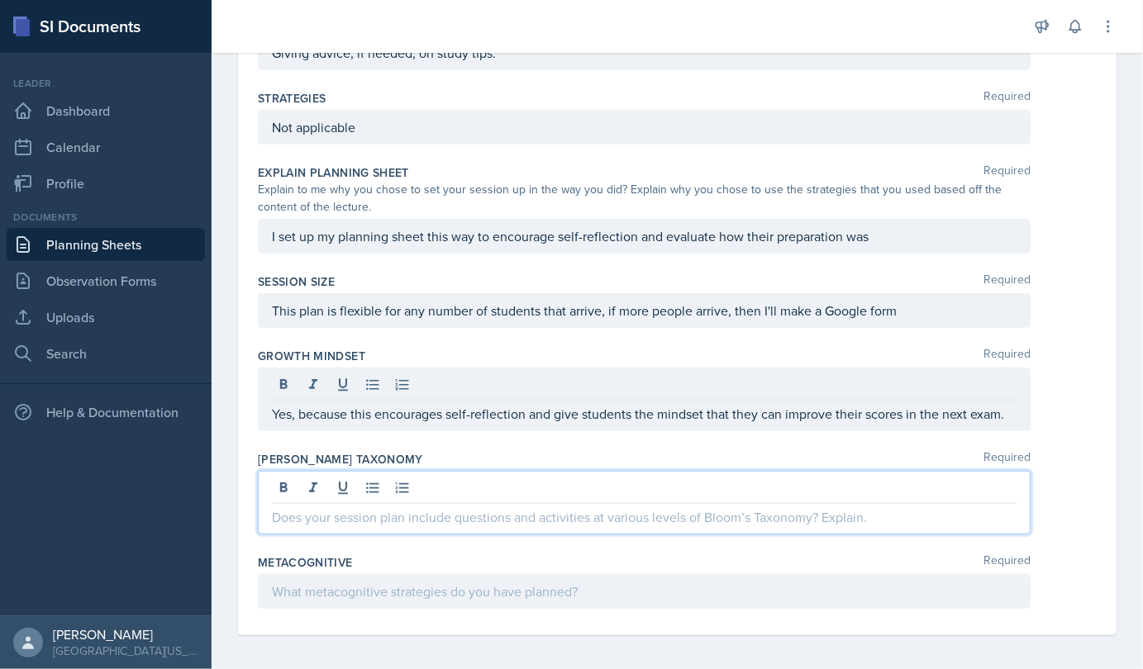
click at [604, 517] on p at bounding box center [644, 517] width 745 height 20
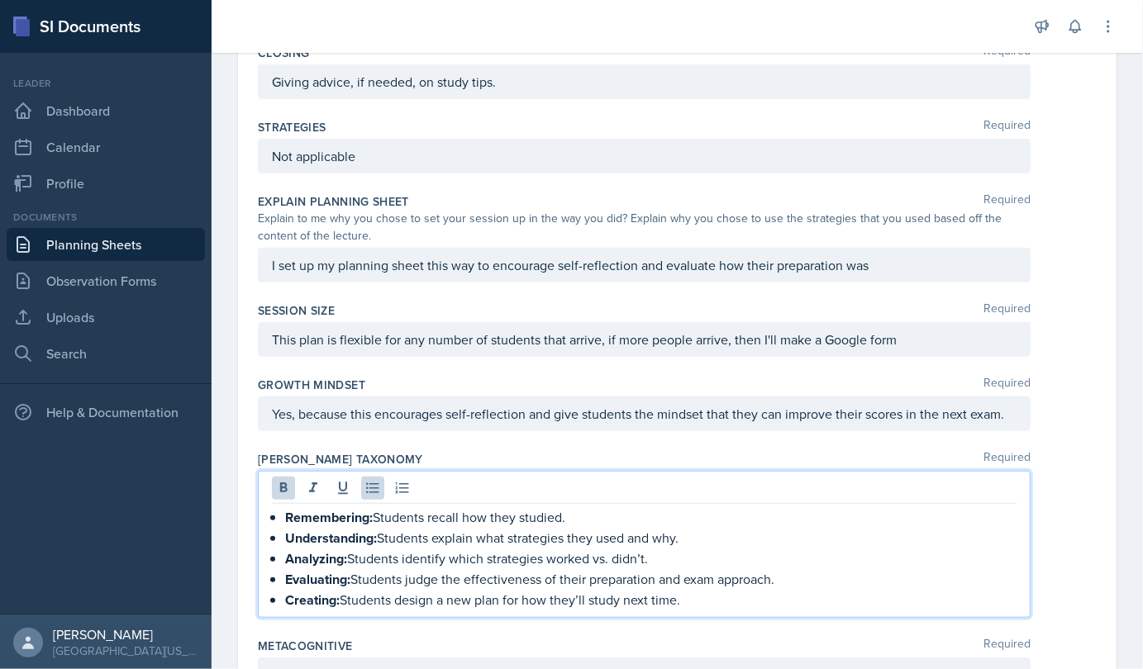
click at [285, 516] on li "Remembering: Students recall how they studied." at bounding box center [650, 517] width 731 height 21
click at [285, 533] on strong "Understanding:" at bounding box center [331, 538] width 92 height 19
click at [280, 562] on div "Remembering: Students recall how they studied. Understanding: Students explain …" at bounding box center [644, 558] width 745 height 103
click at [285, 574] on li "Evaluating: Students judge the effectiveness of their preparation and exam appr…" at bounding box center [650, 579] width 731 height 21
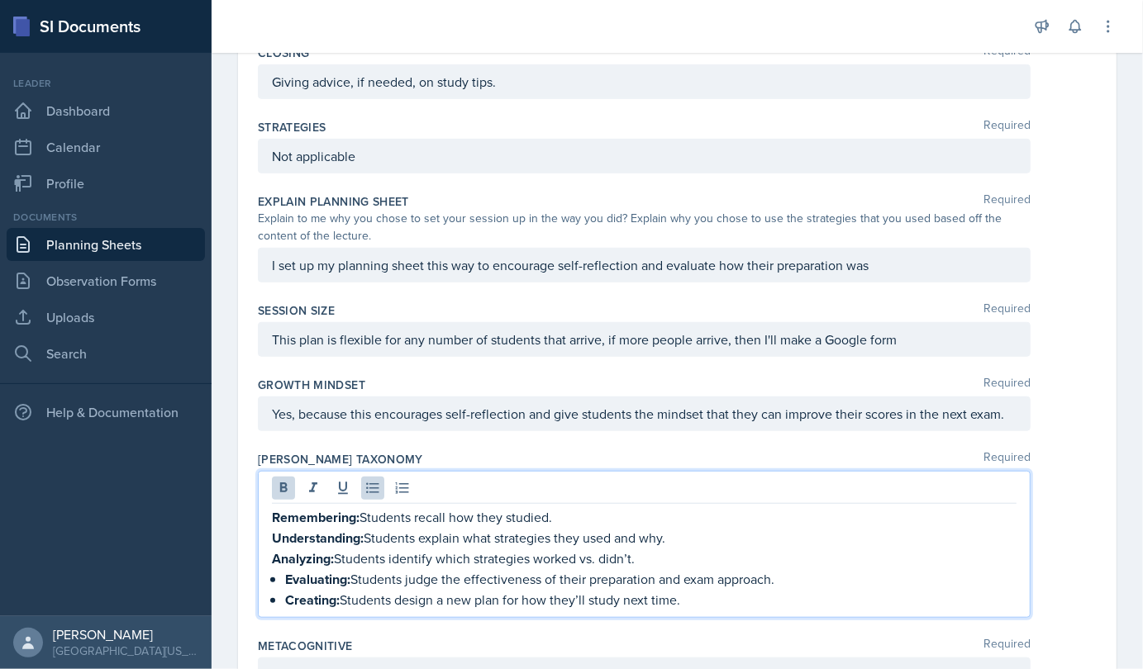
click at [285, 574] on li "Evaluating: Students judge the effectiveness of their preparation and exam appr…" at bounding box center [650, 579] width 731 height 21
click at [280, 594] on div "Remembering: Students recall how they studied. Understanding: Students explain …" at bounding box center [644, 558] width 745 height 103
drag, startPoint x: 273, startPoint y: 511, endPoint x: 354, endPoint y: 516, distance: 81.1
click at [354, 516] on strong "Remembering:" at bounding box center [316, 517] width 88 height 19
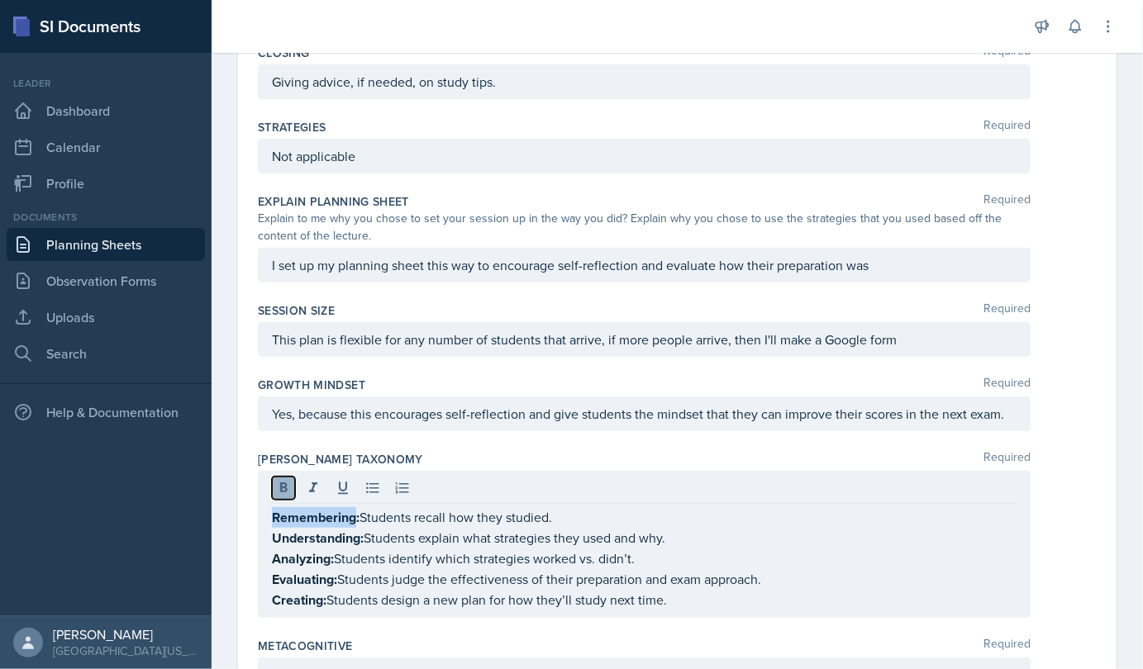
click at [280, 486] on icon at bounding box center [283, 488] width 7 height 10
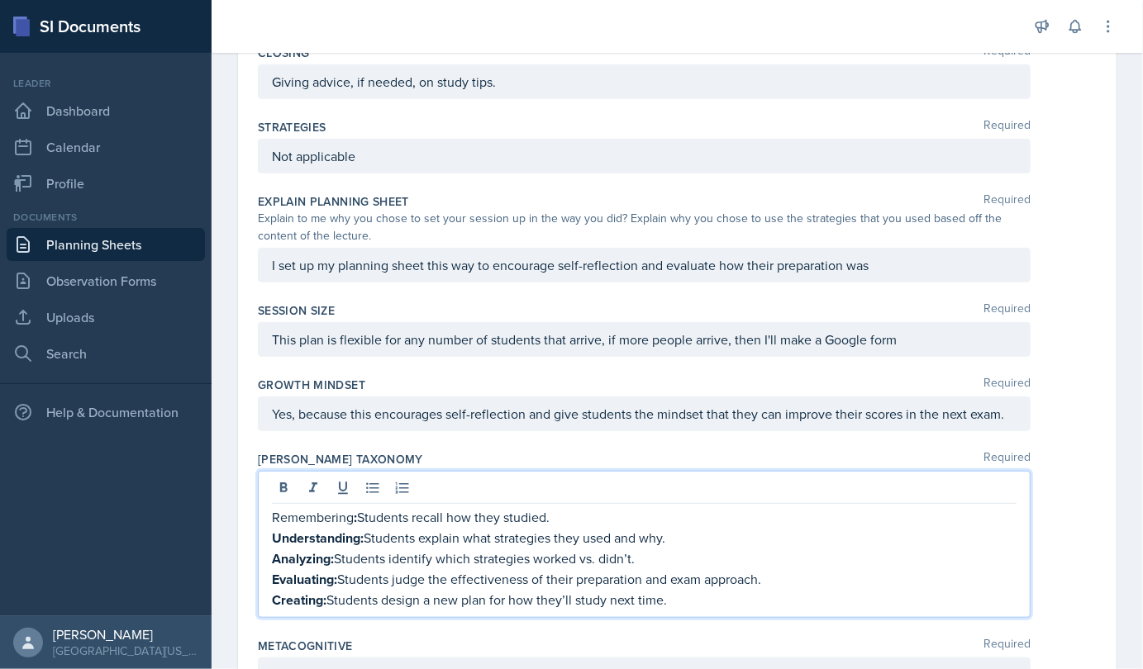
click at [365, 512] on p "Remembering : Students recall how they studied." at bounding box center [644, 517] width 745 height 21
click at [349, 515] on p "Remembering : Students recall how they studied." at bounding box center [644, 517] width 745 height 21
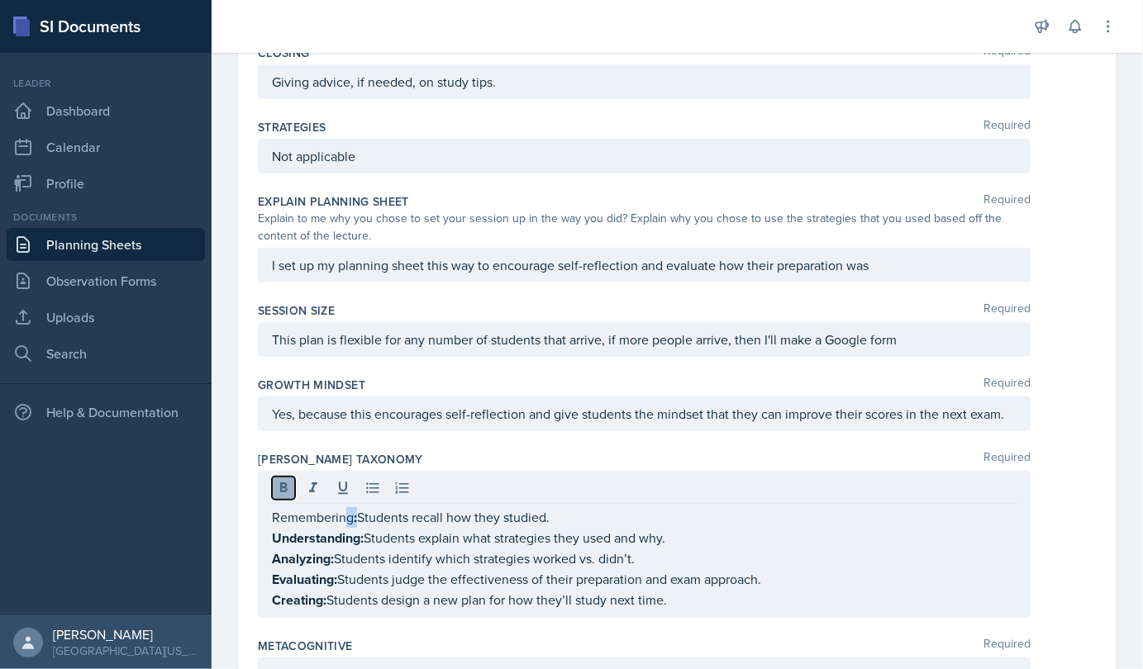
click at [280, 486] on icon at bounding box center [283, 488] width 7 height 10
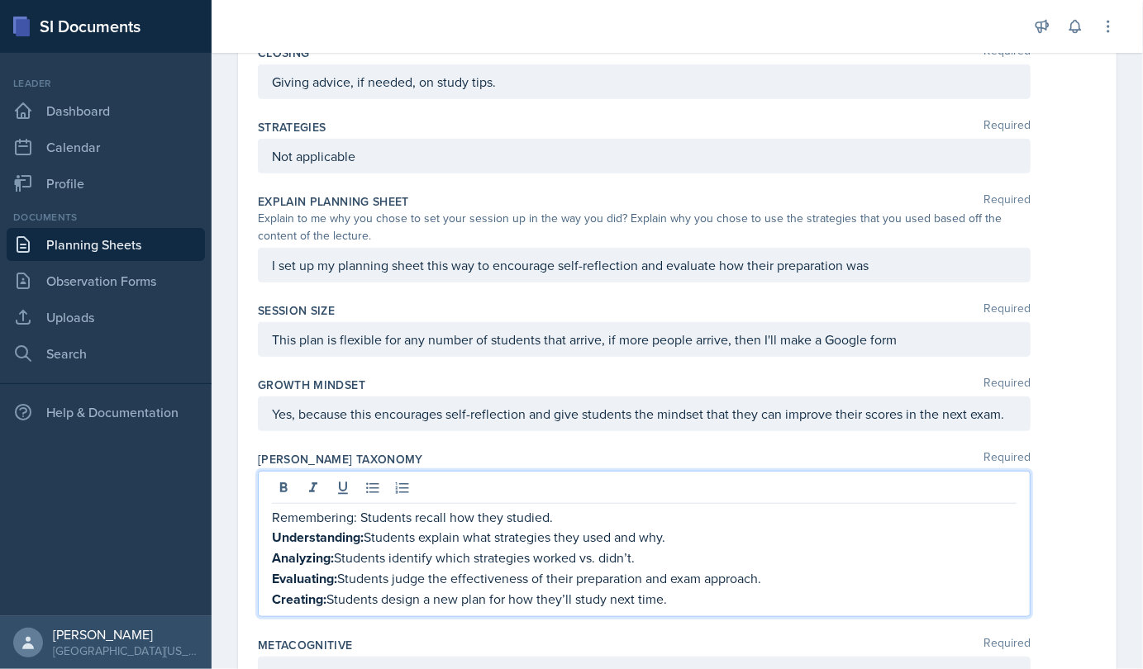
click at [472, 514] on p "Remembering: Students recall how they studied." at bounding box center [644, 517] width 745 height 20
drag, startPoint x: 364, startPoint y: 536, endPoint x: 274, endPoint y: 531, distance: 89.4
click at [274, 531] on p "Understanding: Students explain what strategies they used and why." at bounding box center [644, 537] width 745 height 21
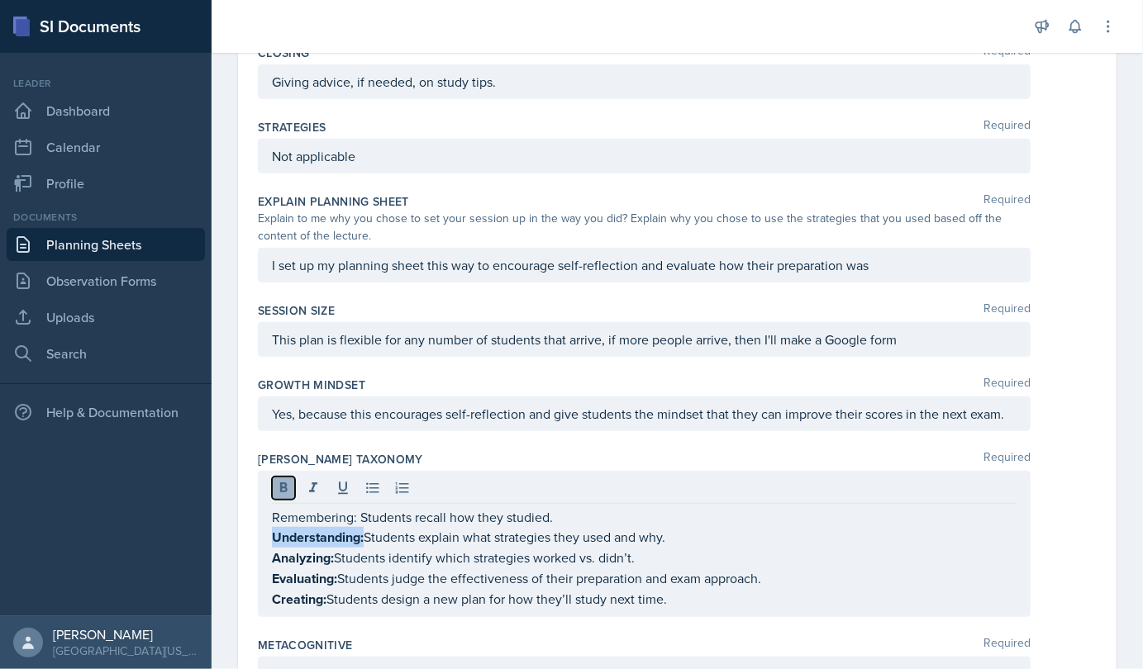
click at [283, 489] on icon at bounding box center [283, 488] width 17 height 17
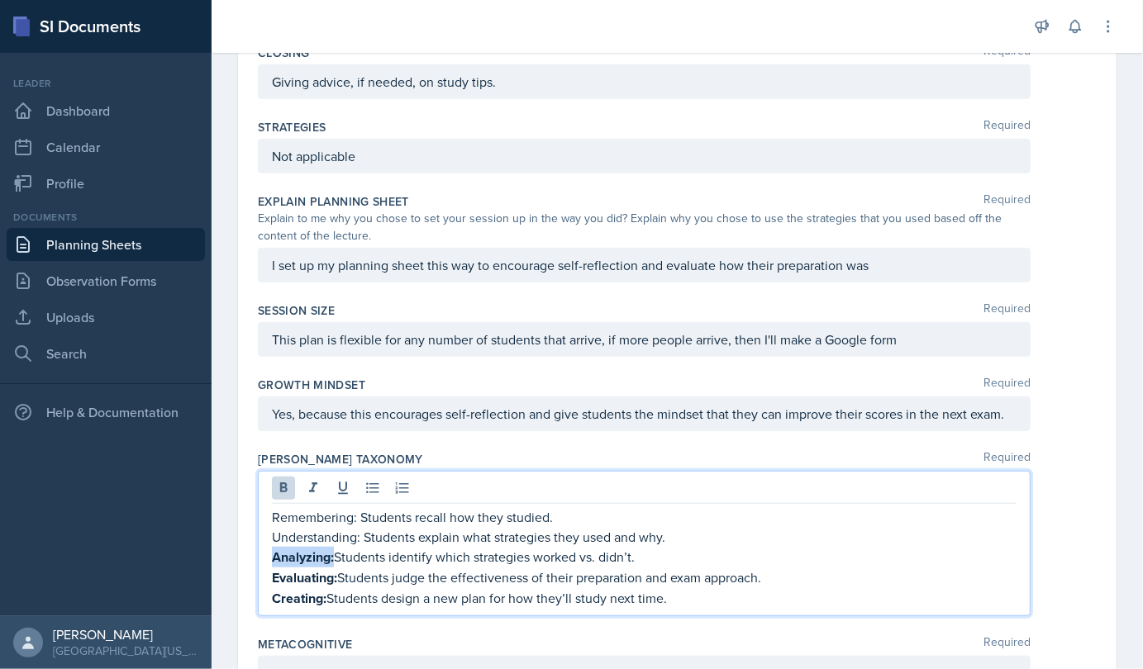
drag, startPoint x: 333, startPoint y: 555, endPoint x: 268, endPoint y: 553, distance: 65.3
click at [268, 553] on div "Remembering: Students recall how they studied. Understanding: Students explain …" at bounding box center [644, 543] width 773 height 145
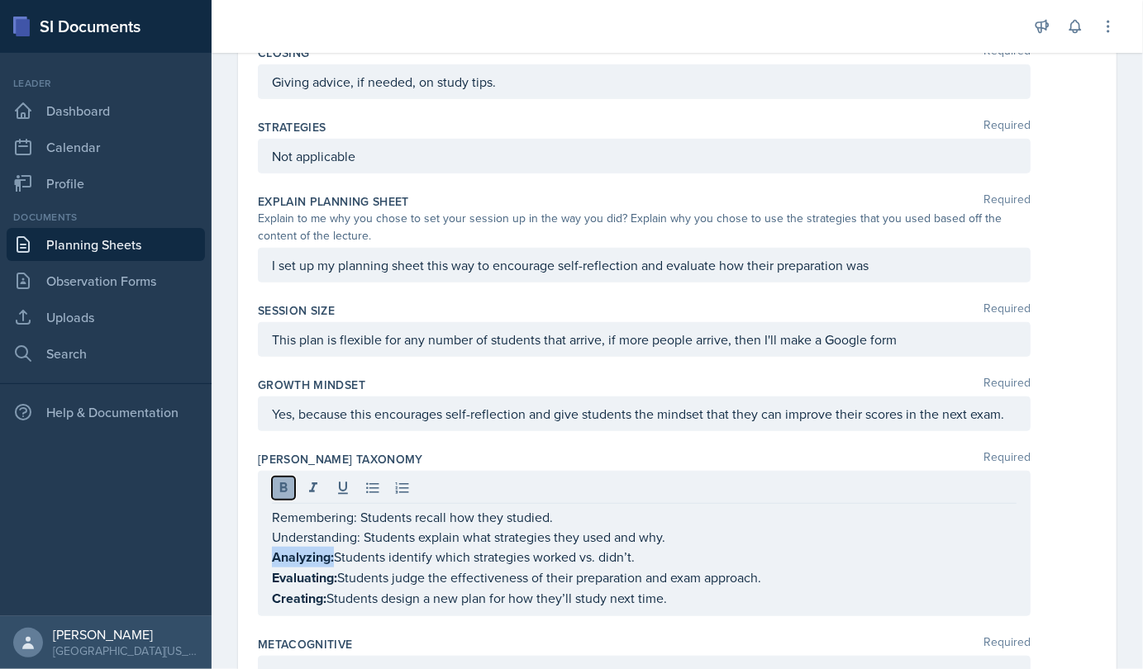
click at [279, 488] on icon at bounding box center [283, 488] width 17 height 17
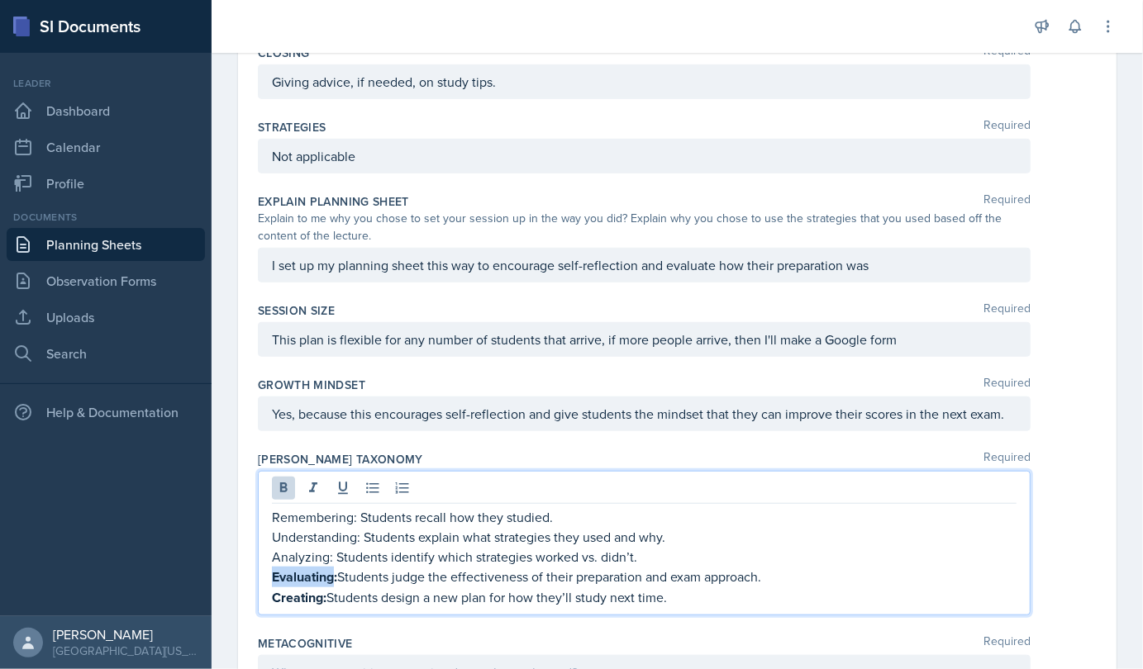
drag, startPoint x: 335, startPoint y: 574, endPoint x: 260, endPoint y: 570, distance: 74.5
click at [260, 570] on div "Remembering: Students recall how they studied. Understanding: Students explain …" at bounding box center [644, 543] width 773 height 145
click at [340, 572] on p "Evaluating: Students judge the effectiveness of their preparation and exam appr…" at bounding box center [644, 577] width 745 height 21
drag, startPoint x: 340, startPoint y: 572, endPoint x: 260, endPoint y: 566, distance: 79.5
click at [260, 566] on div "Remembering: Students recall how they studied. Understanding: Students explain …" at bounding box center [644, 543] width 773 height 145
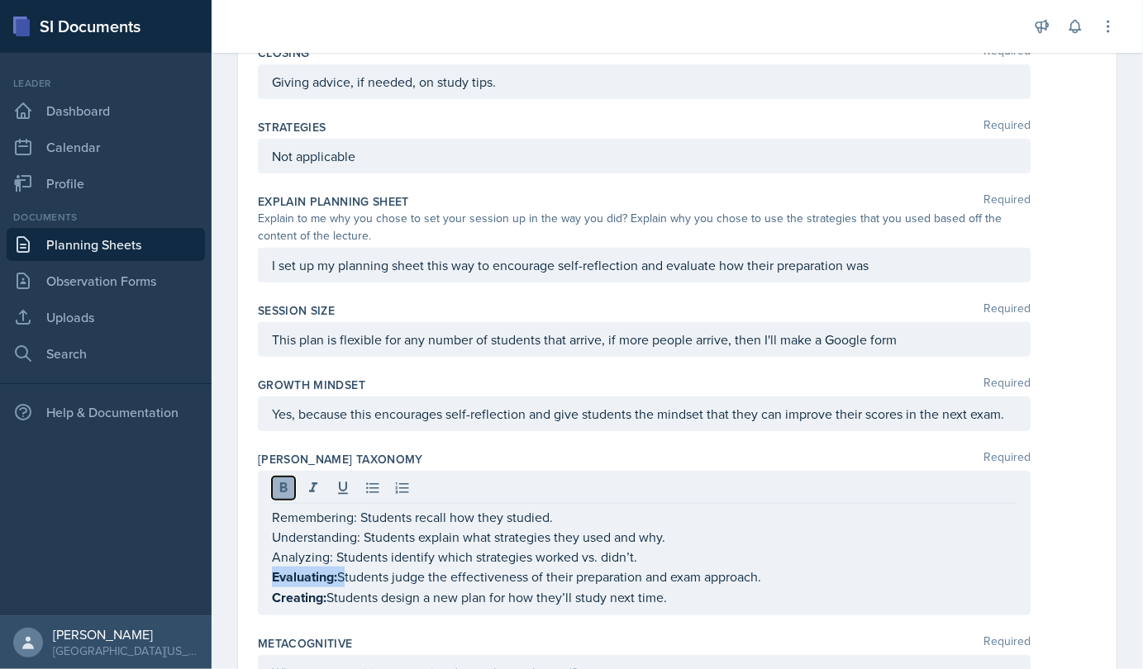
click at [285, 493] on button at bounding box center [283, 488] width 23 height 23
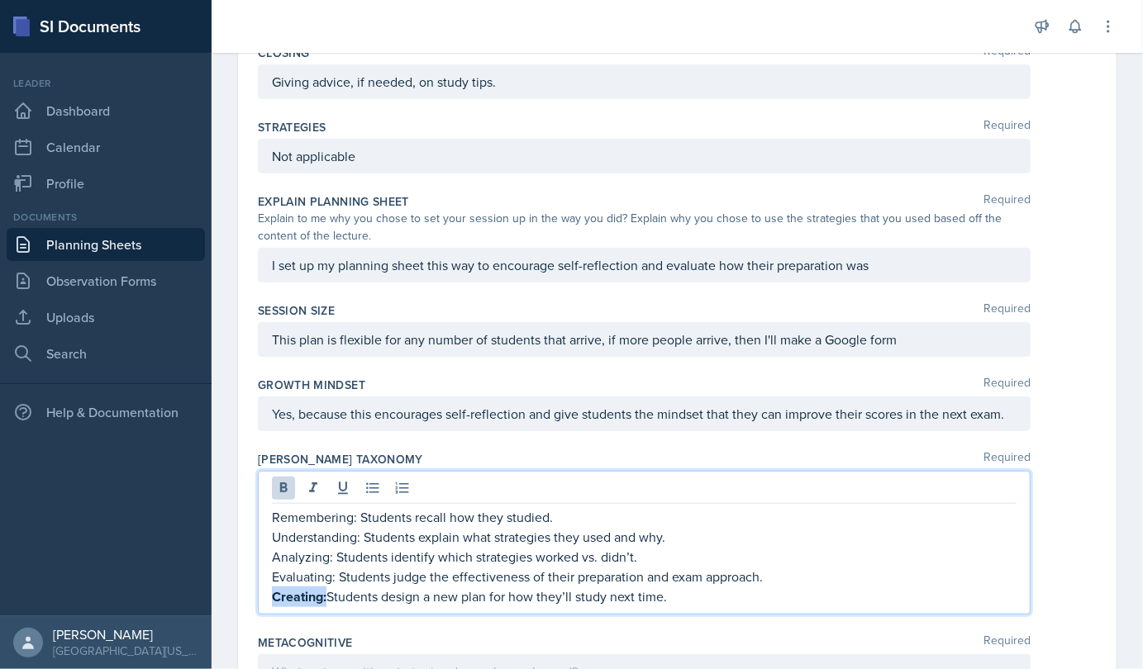
drag, startPoint x: 326, startPoint y: 594, endPoint x: 255, endPoint y: 590, distance: 71.2
click at [255, 590] on div "Date [DATE] [DATE] 31 1 2 3 4 5 6 7 8 9 10 11 12 13 14 15 16 17 18 19 20 21 22 …" at bounding box center [677, 149] width 879 height 1131
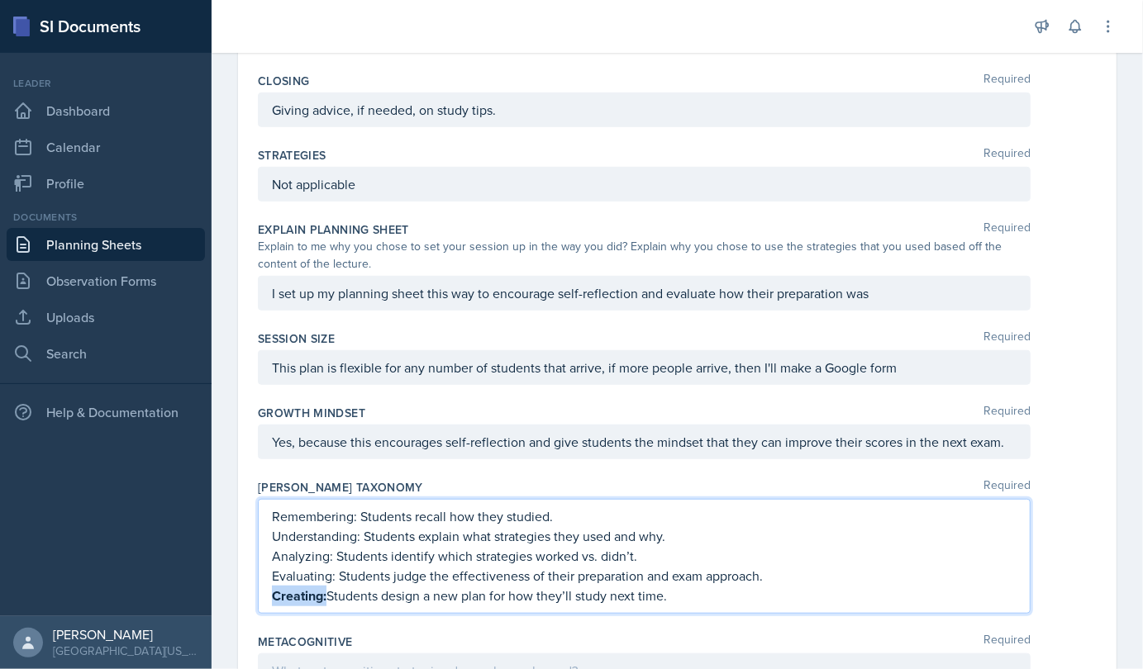
click at [302, 595] on strong "Creating:" at bounding box center [299, 596] width 55 height 19
click at [369, 586] on p "Creating: Students design a new plan for how they’ll study next time." at bounding box center [644, 596] width 745 height 21
click at [424, 512] on p "Remembering: Students recall how they studied." at bounding box center [644, 517] width 745 height 20
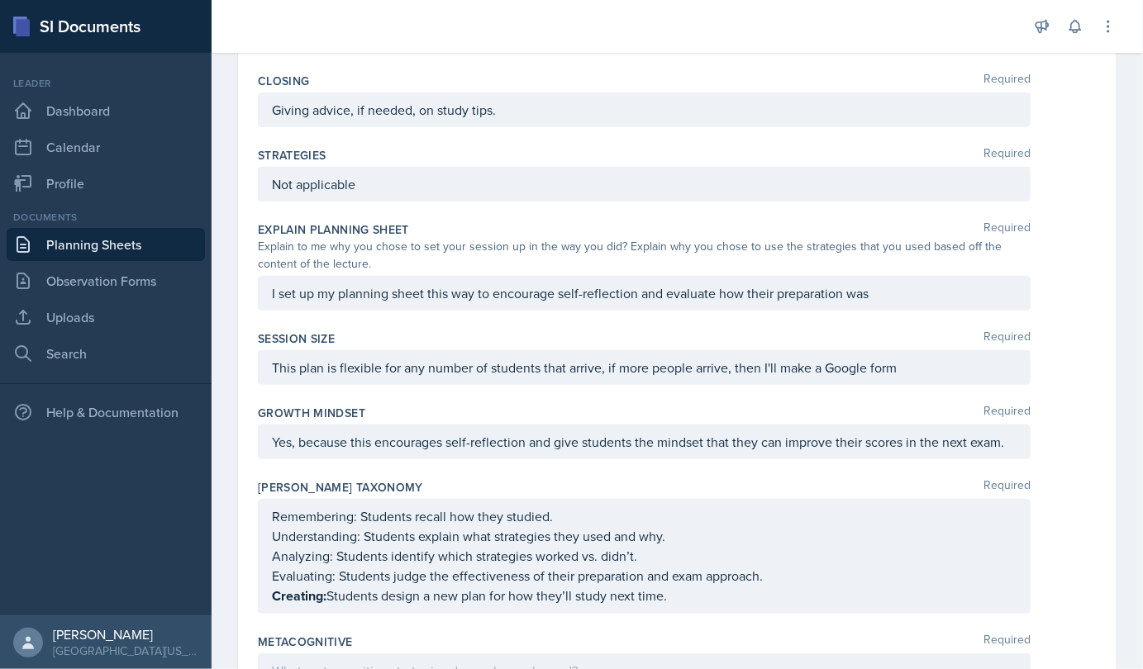
click at [640, 417] on div "Growth Mindset Required" at bounding box center [677, 413] width 839 height 17
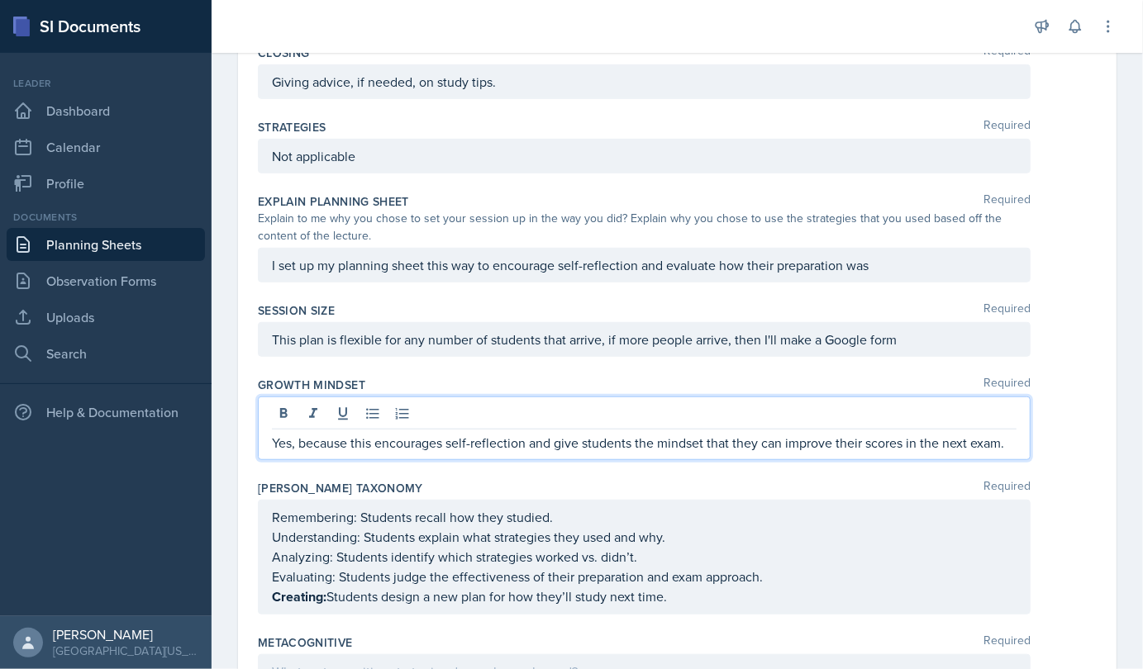
click at [637, 433] on p "Yes, because this encourages self-reflection and give students the mindset that…" at bounding box center [644, 443] width 745 height 20
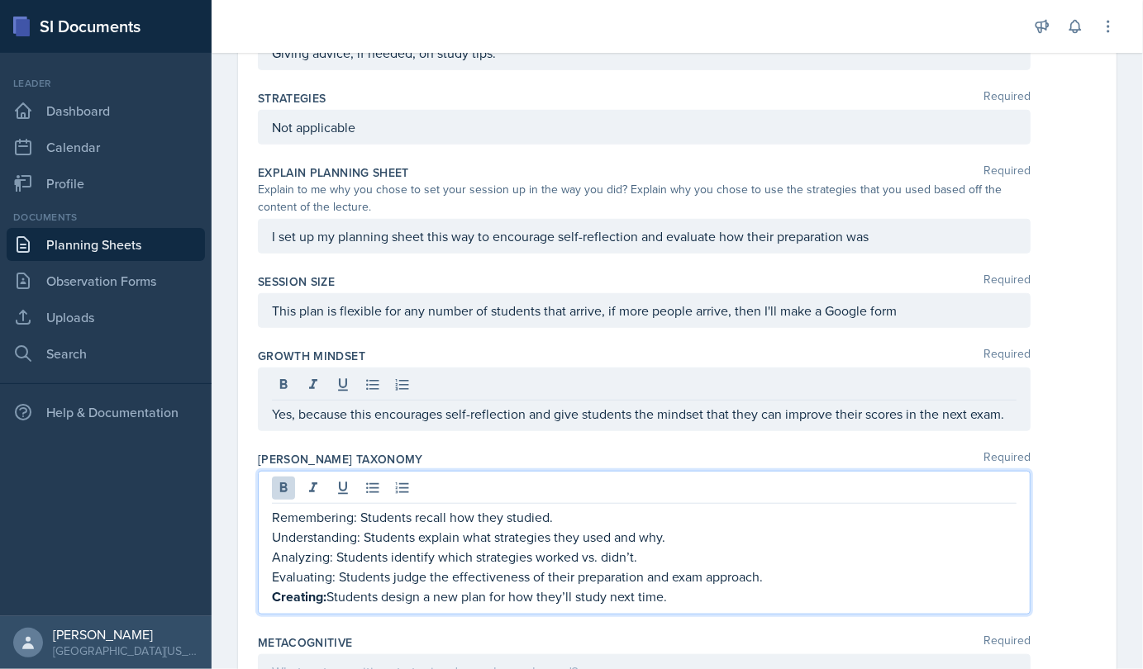
click at [325, 593] on strong "Creating:" at bounding box center [299, 597] width 55 height 19
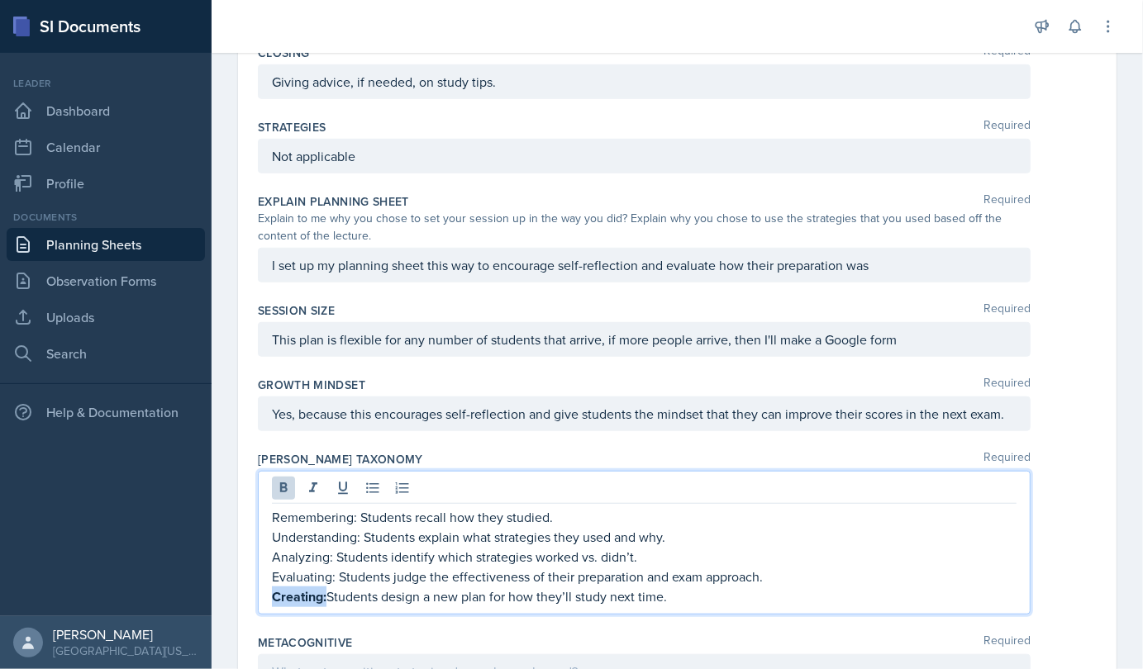
drag, startPoint x: 326, startPoint y: 593, endPoint x: 264, endPoint y: 596, distance: 61.2
click at [264, 596] on div "Remembering: Students recall how they studied. Understanding: Students explain …" at bounding box center [644, 543] width 773 height 144
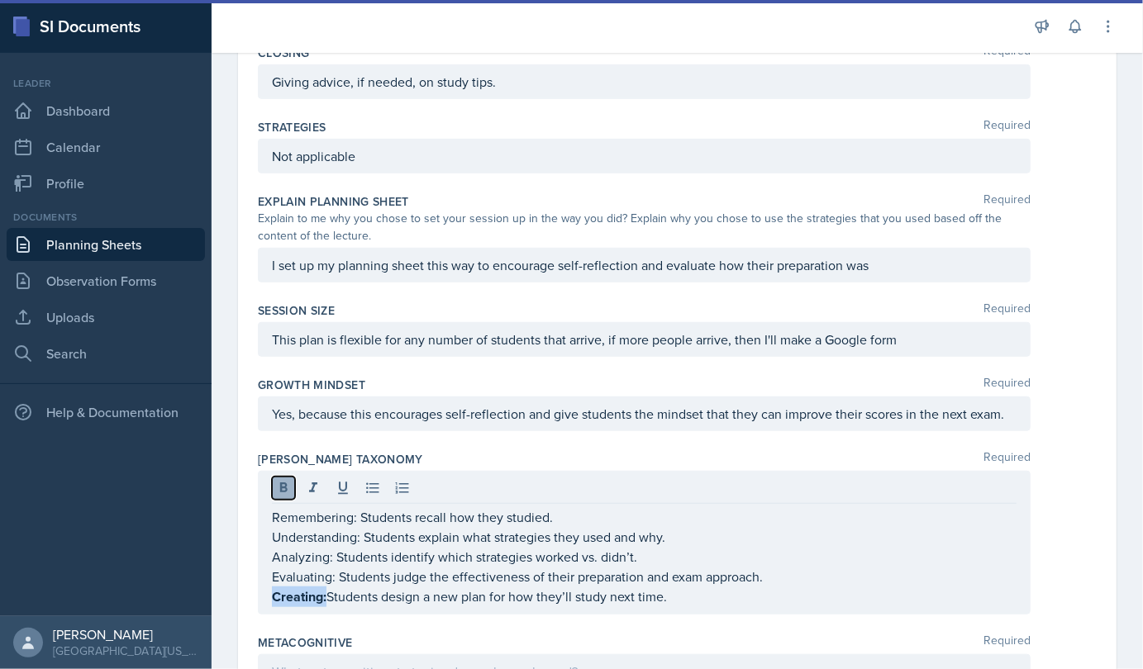
click at [279, 488] on icon at bounding box center [283, 488] width 17 height 17
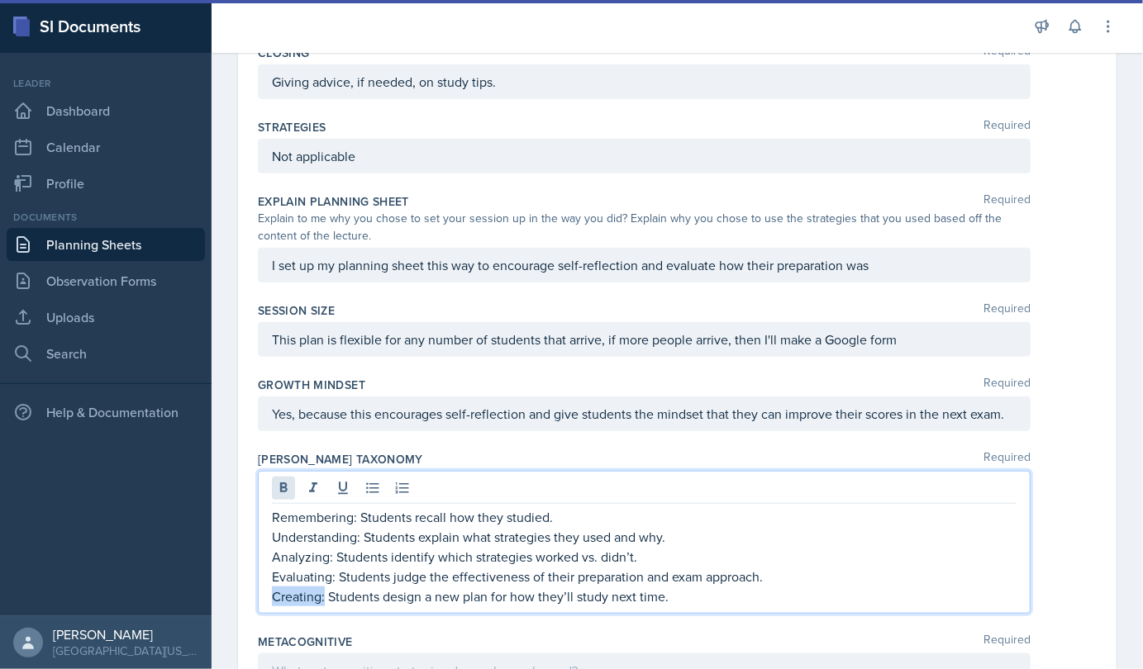
scroll to position [625, 0]
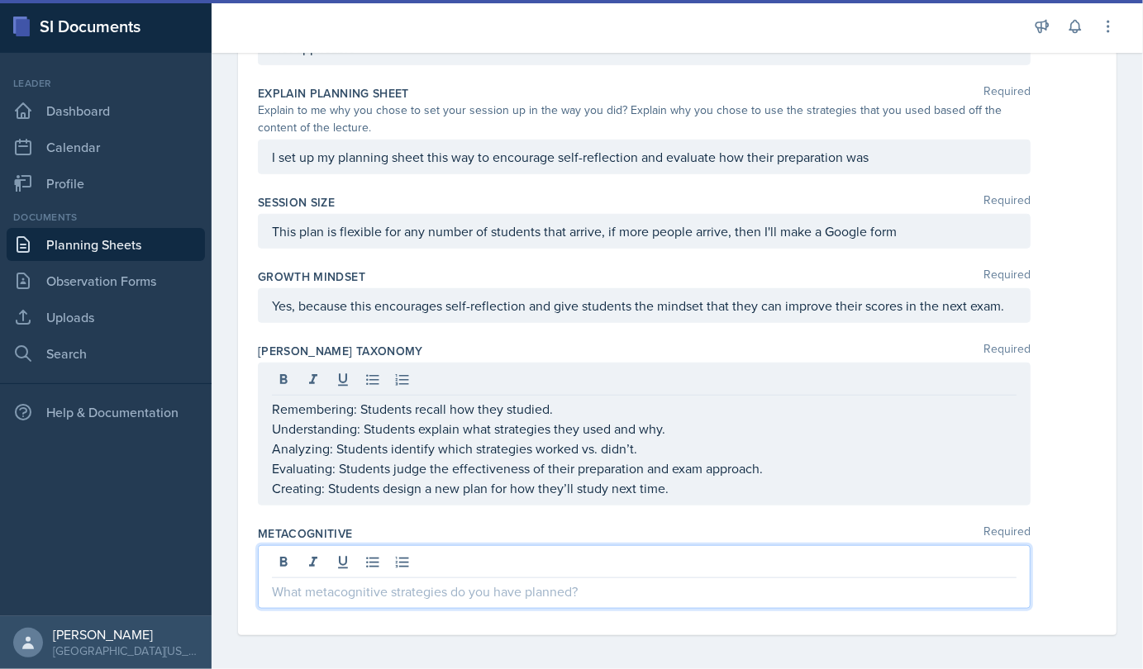
click at [350, 588] on p at bounding box center [644, 592] width 745 height 20
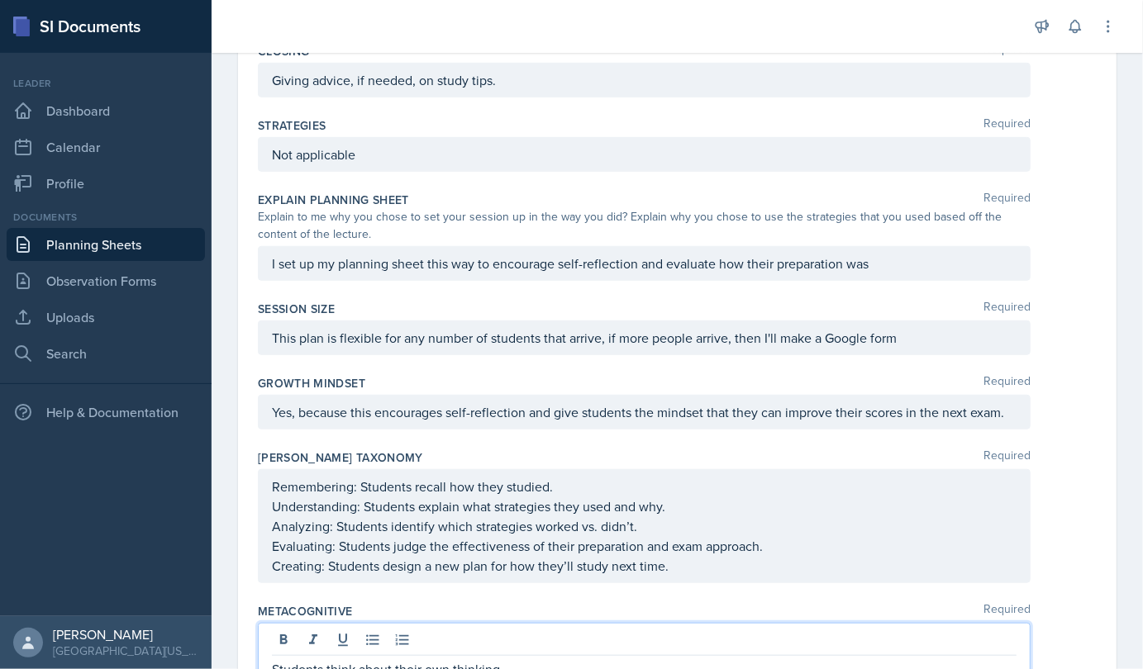
scroll to position [645, 0]
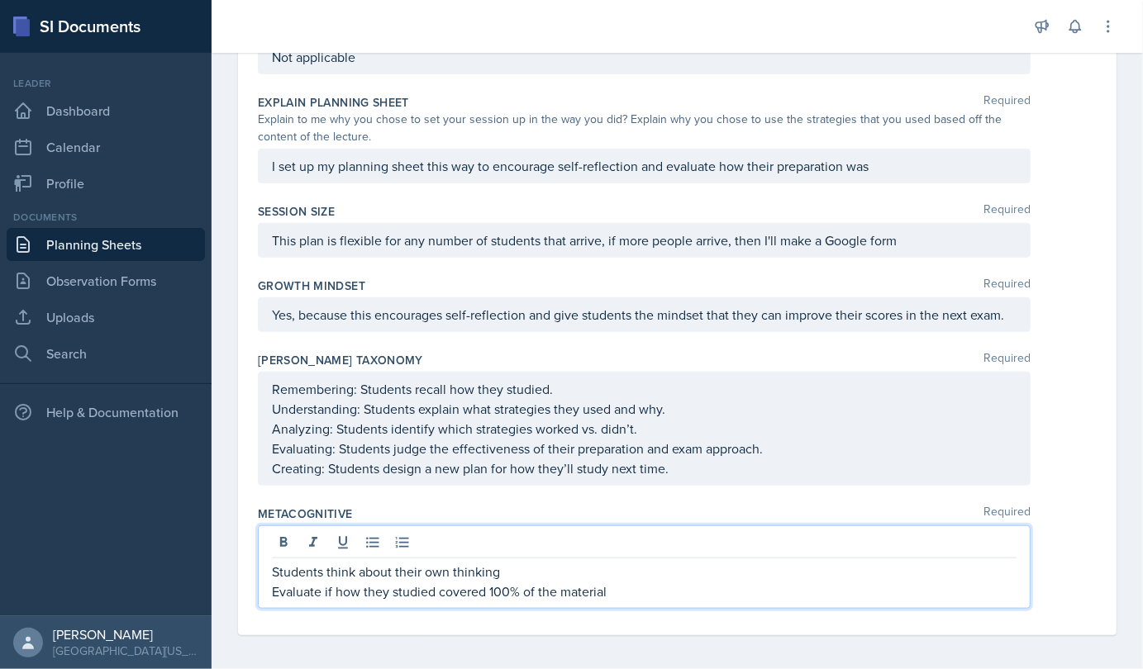
click at [636, 569] on p "Students think about their own thinking" at bounding box center [644, 572] width 745 height 20
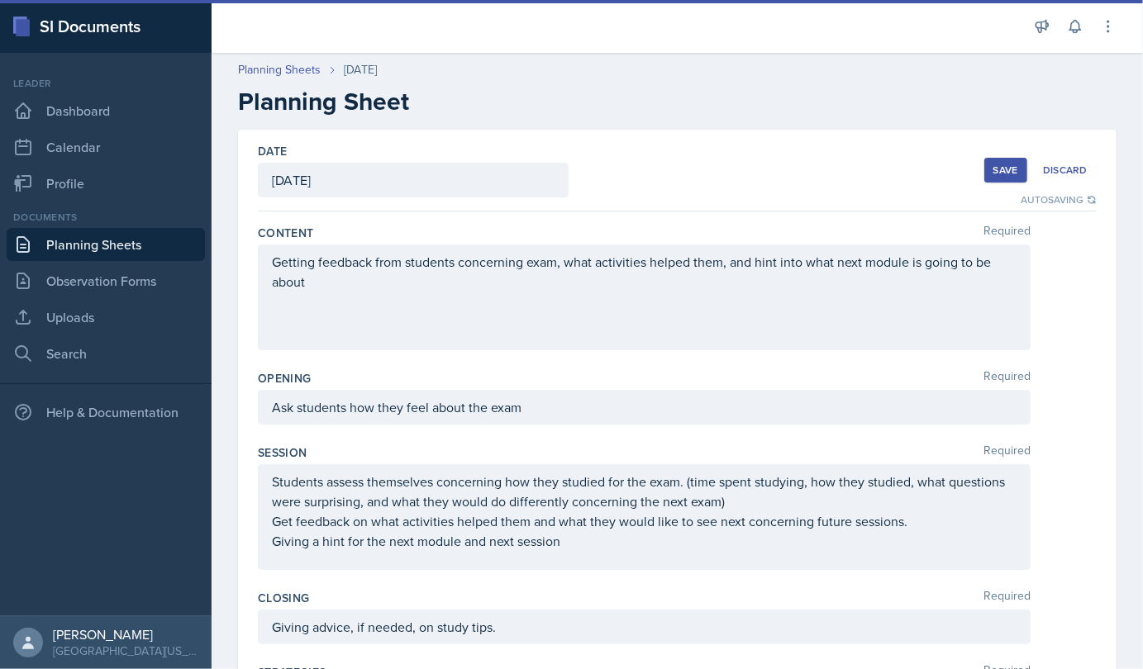
click at [669, 166] on div "Save" at bounding box center [1005, 170] width 25 height 13
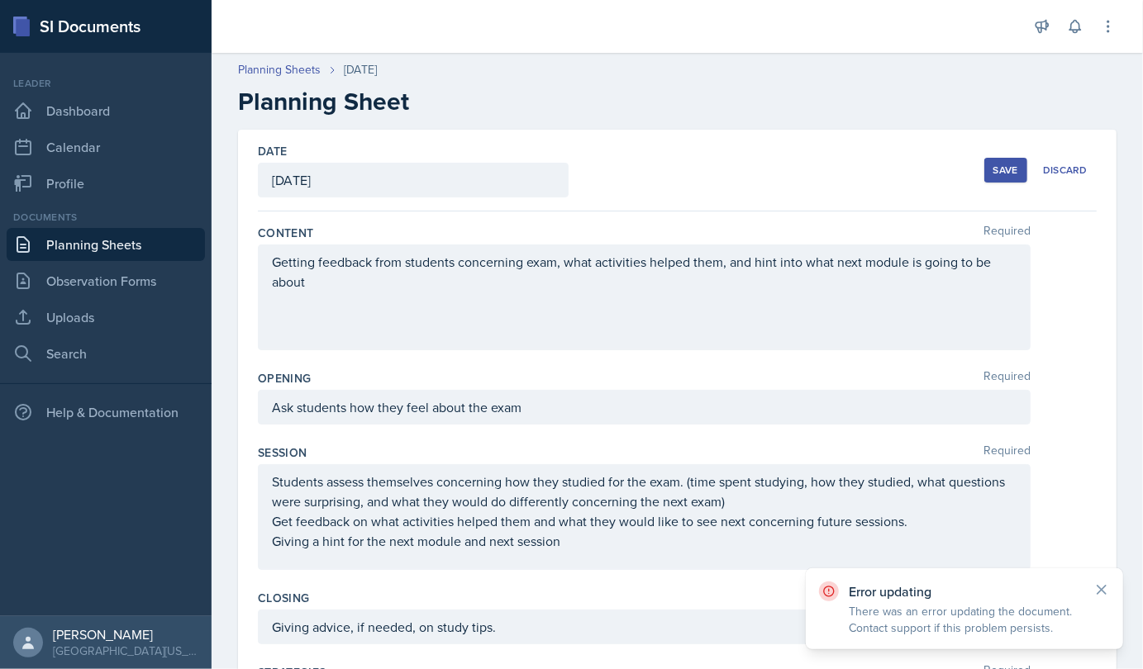
click at [669, 612] on p "There was an error updating the document. Contact support if this problem persi…" at bounding box center [964, 619] width 231 height 33
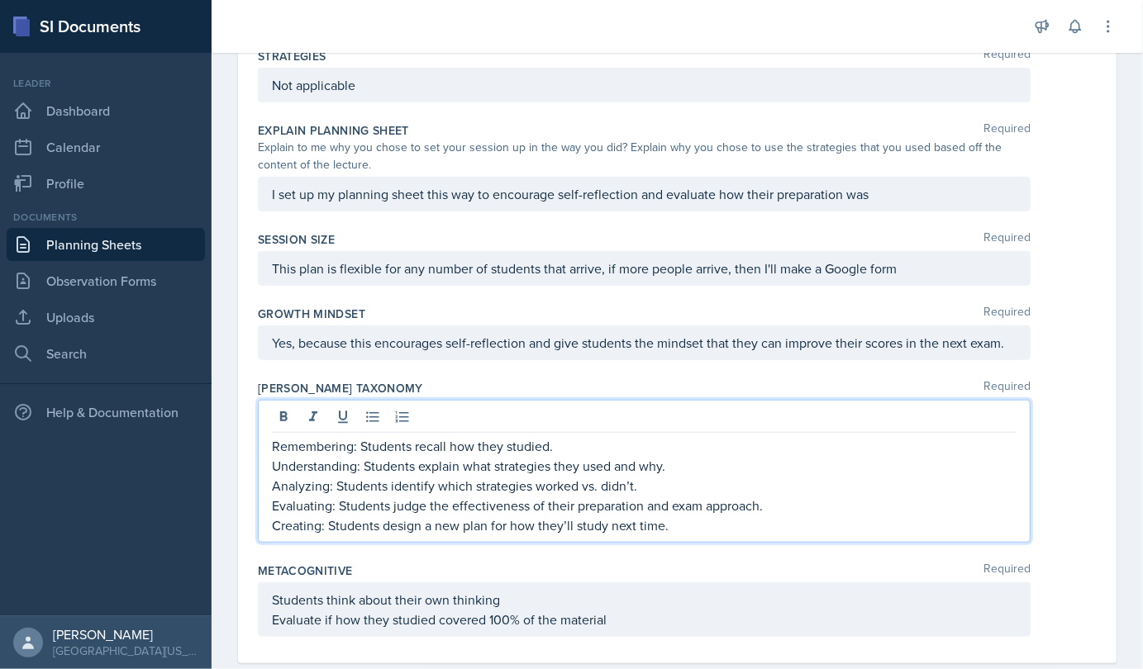
scroll to position [645, 0]
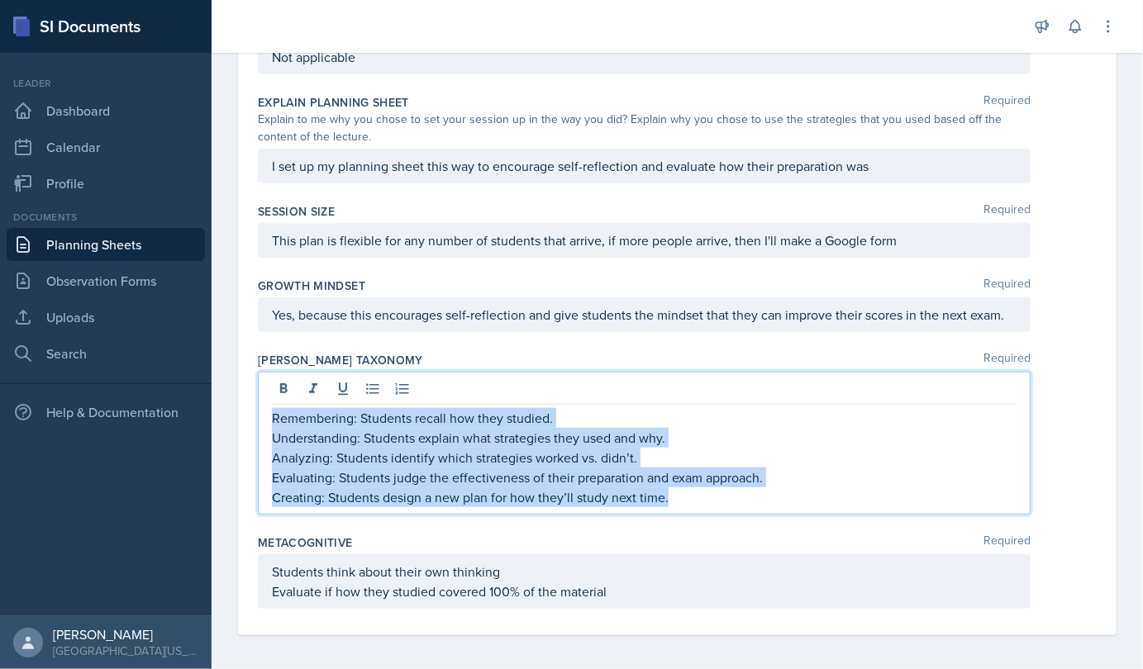
drag, startPoint x: 271, startPoint y: 408, endPoint x: 701, endPoint y: 511, distance: 441.8
click at [669, 511] on div "[PERSON_NAME] Taxonomy Required Remembering: Students recall how they studied. …" at bounding box center [677, 436] width 839 height 183
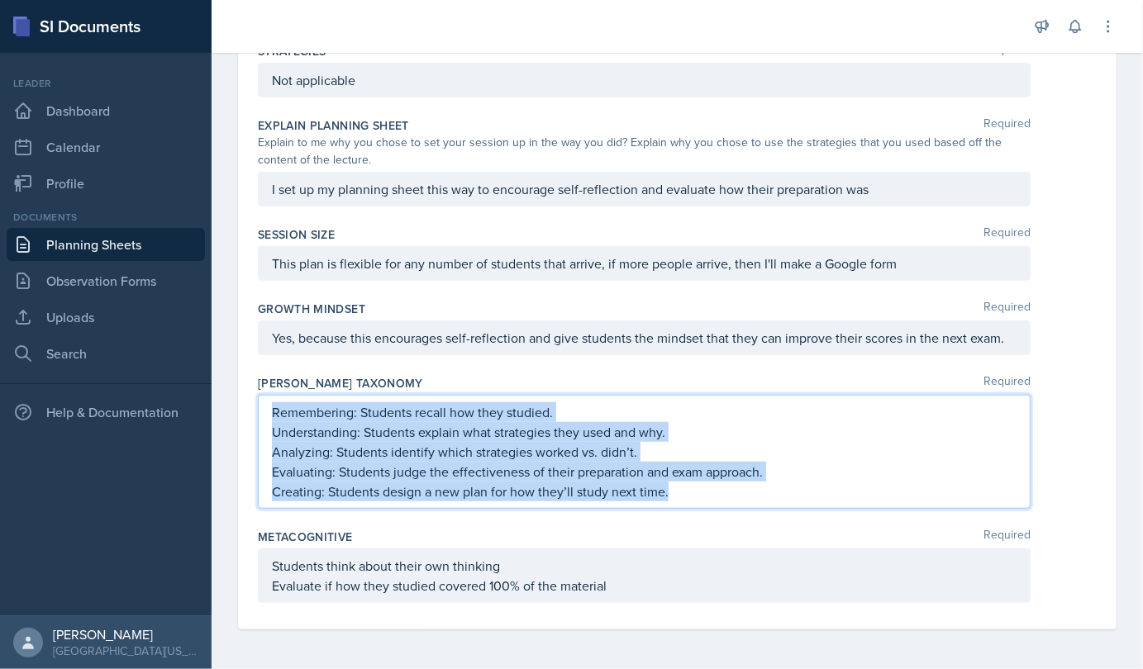
scroll to position [617, 0]
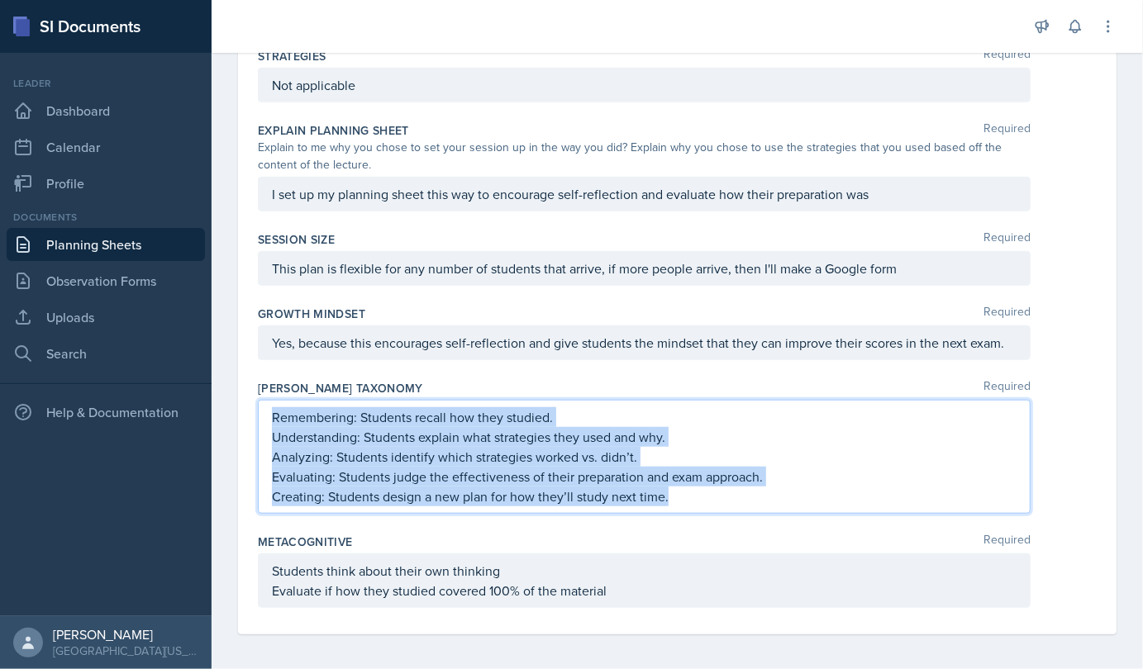
copy div "Remembering: Students recall how they studied. Understanding: Students explain …"
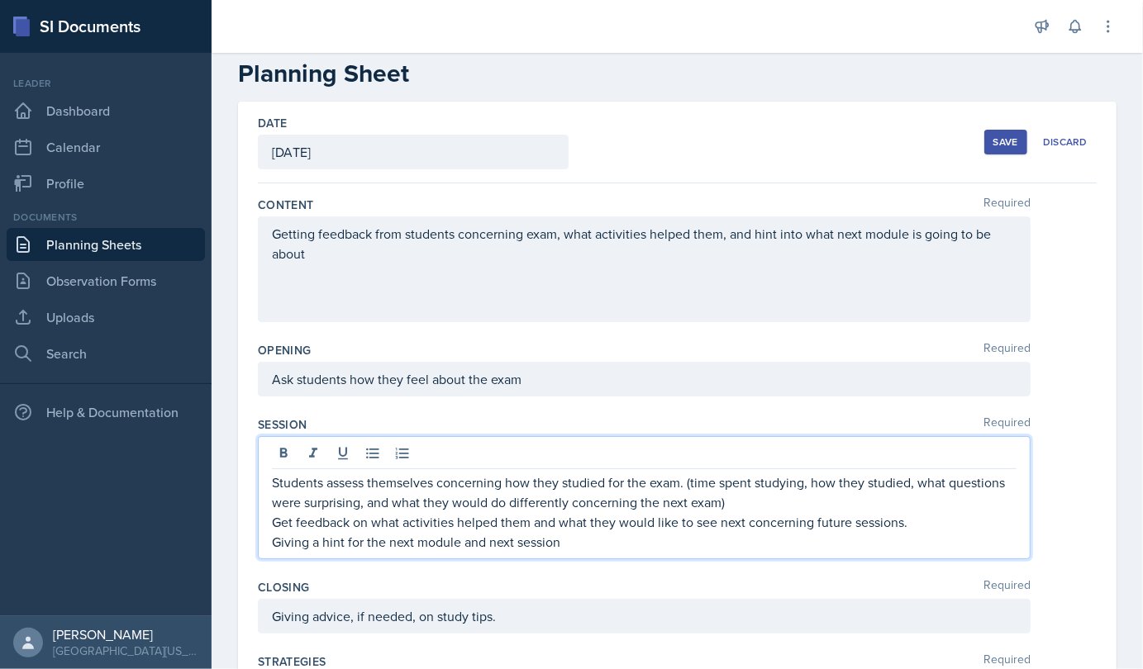
scroll to position [57, 0]
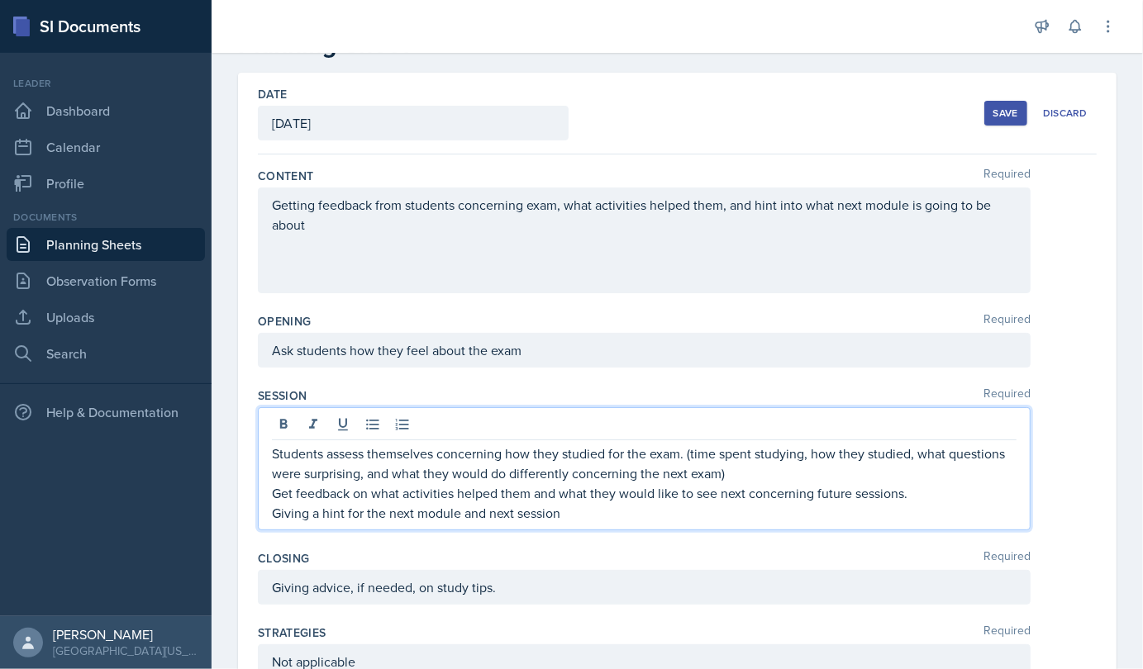
click at [283, 452] on p "Students assess themselves concerning how they studied for the exam. (time spen…" at bounding box center [644, 464] width 745 height 40
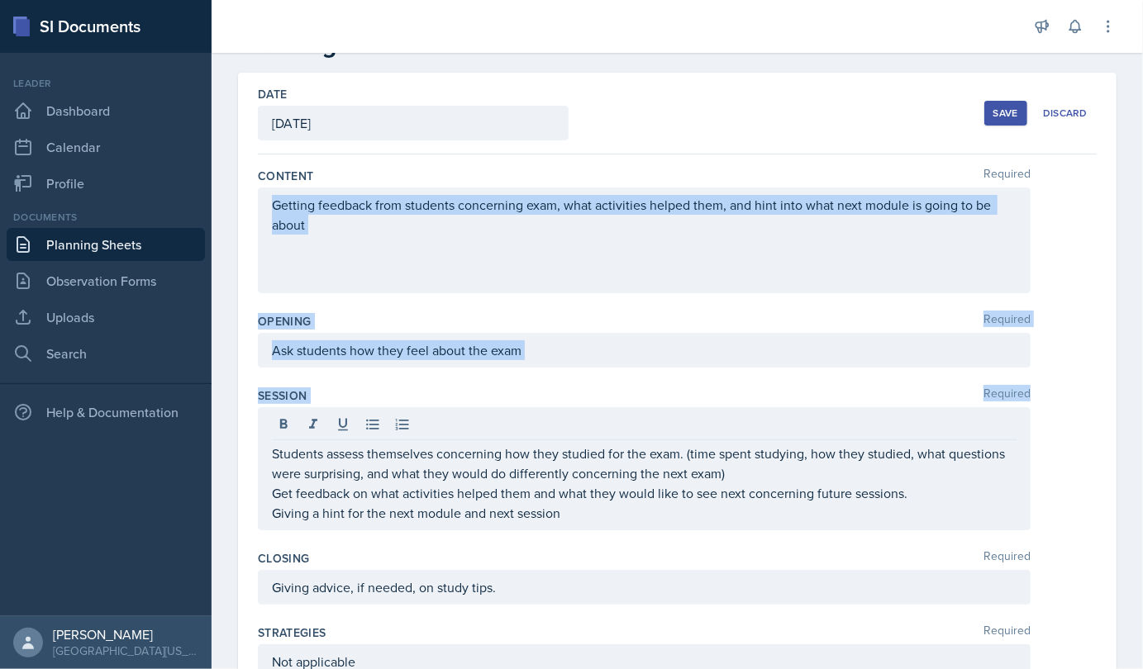
drag, startPoint x: 270, startPoint y: 460, endPoint x: 262, endPoint y: 240, distance: 220.0
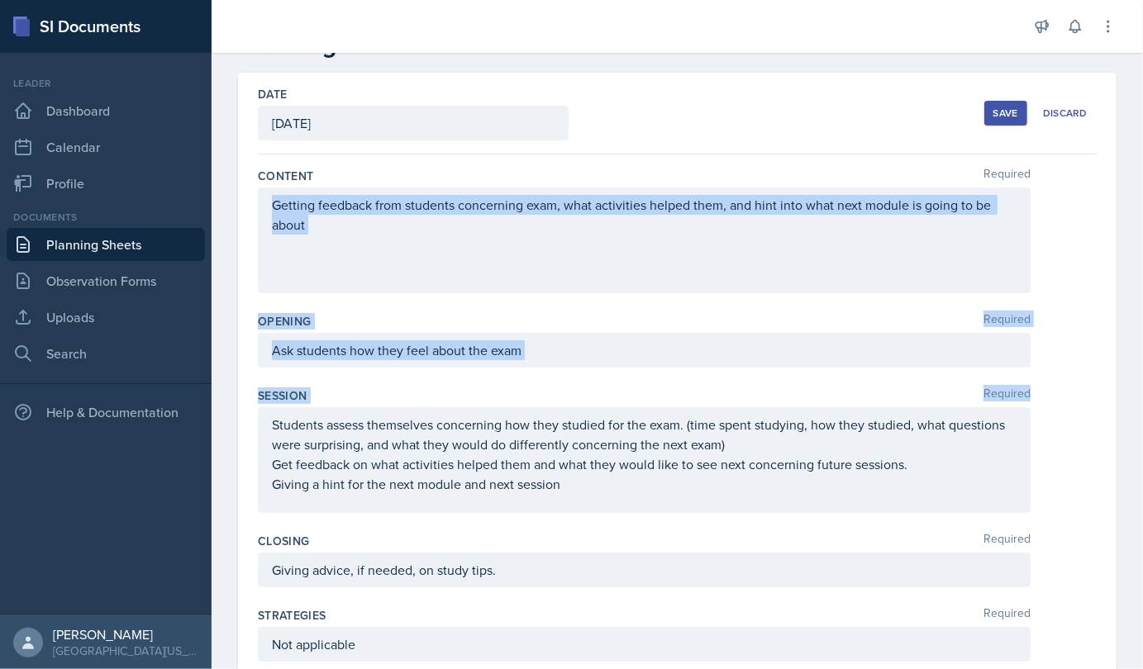
click at [262, 240] on div "Getting feedback from students concerning exam, what activities helped them, an…" at bounding box center [644, 241] width 773 height 106
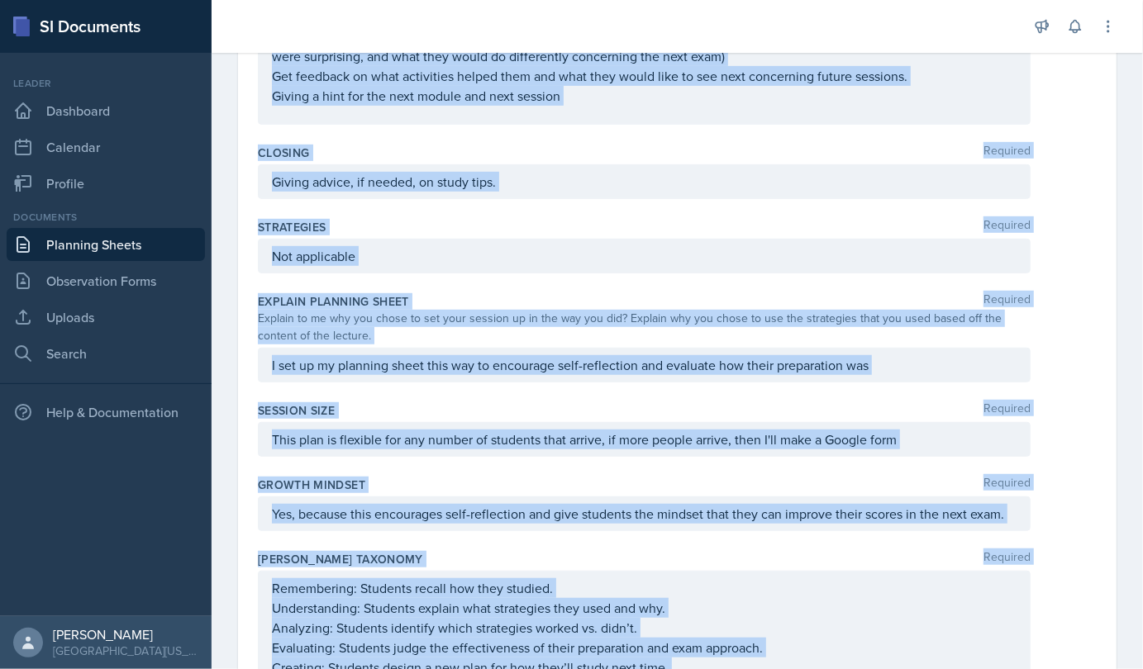
scroll to position [617, 0]
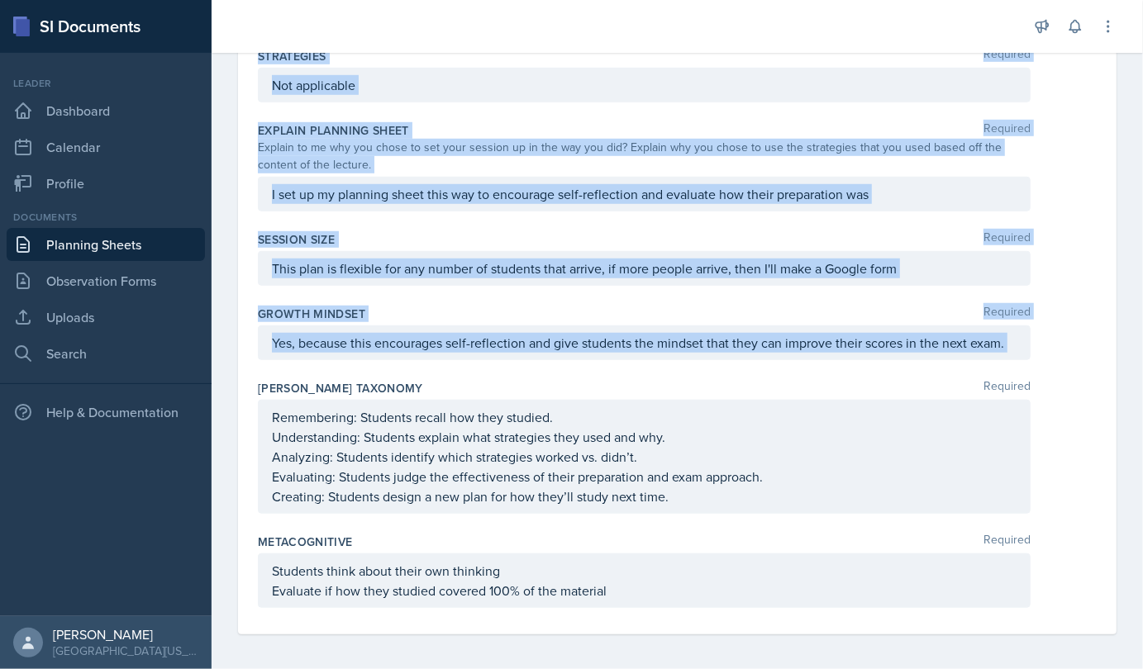
drag, startPoint x: 269, startPoint y: 201, endPoint x: 896, endPoint y: 354, distance: 644.8
click at [669, 354] on div "Content Required Getting feedback from students concerning exam, what activitie…" at bounding box center [677, 115] width 839 height 1040
copy div "Getting feedback from students concerning exam, what activities helped them, an…"
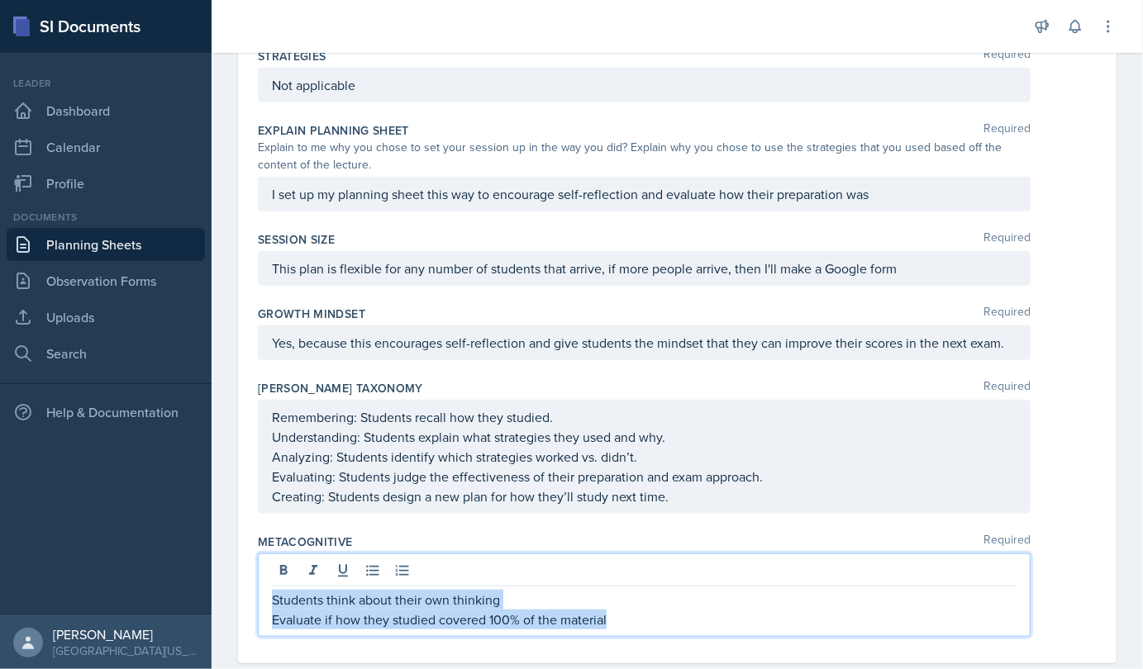
drag, startPoint x: 274, startPoint y: 571, endPoint x: 636, endPoint y: 620, distance: 364.4
click at [636, 620] on div "Students think about their own thinking Evaluate if how they studied covered 10…" at bounding box center [644, 610] width 745 height 40
copy div "Students think about their own thinking Evaluate if how they studied covered 10…"
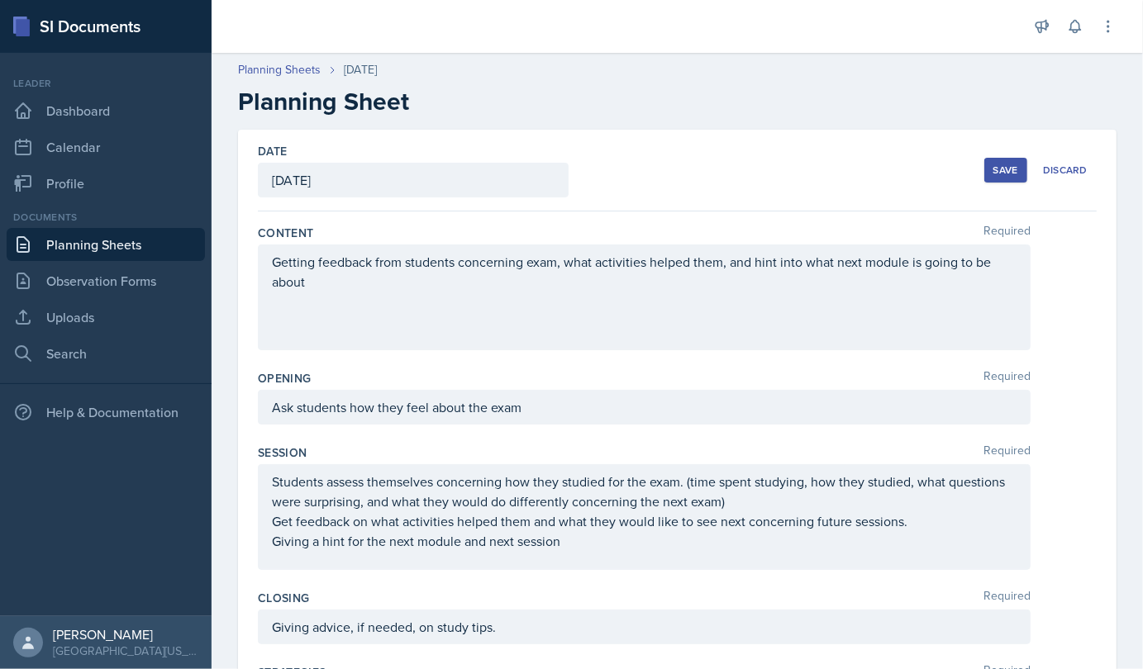
click at [669, 169] on div "Save" at bounding box center [1005, 170] width 25 height 13
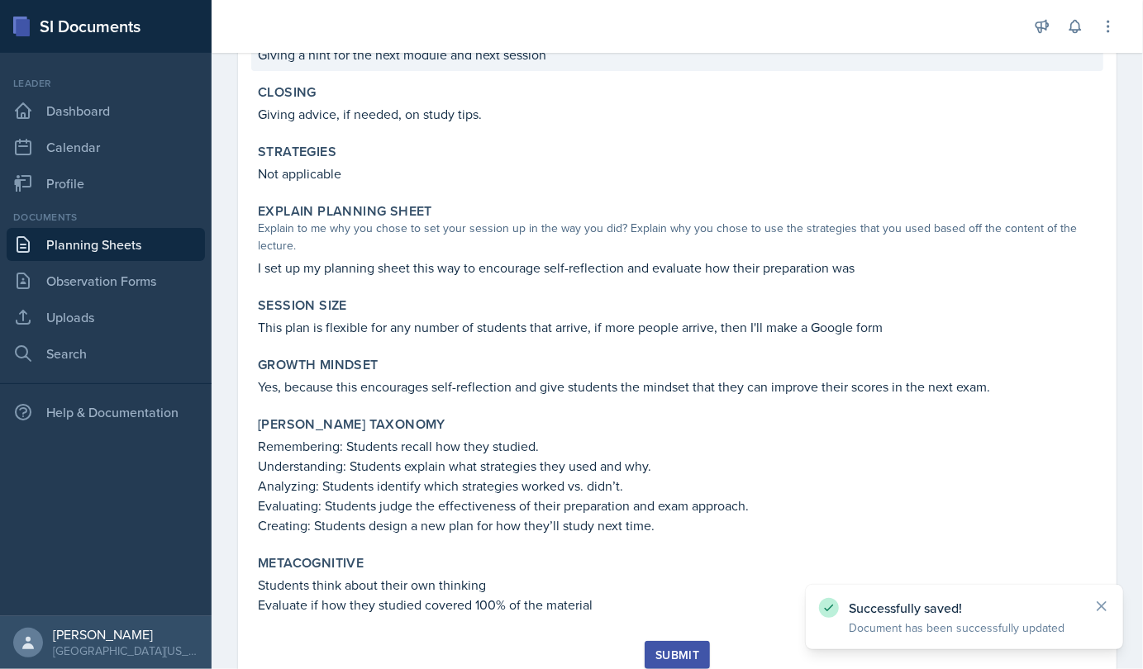
scroll to position [428, 0]
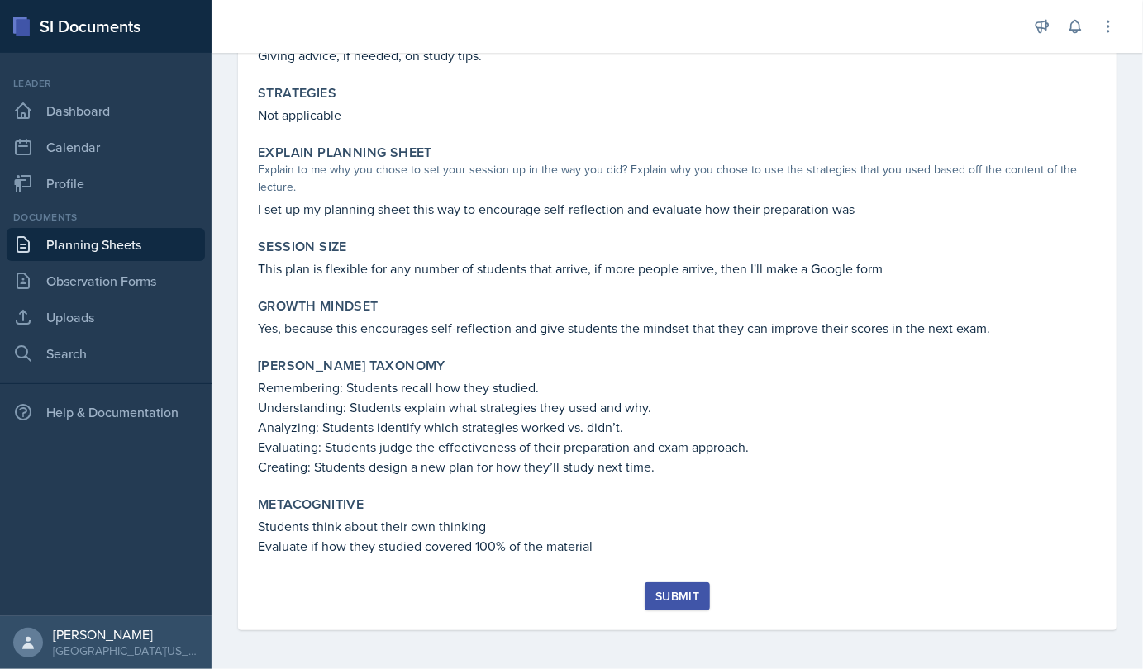
click at [668, 598] on div "Submit" at bounding box center [677, 596] width 44 height 13
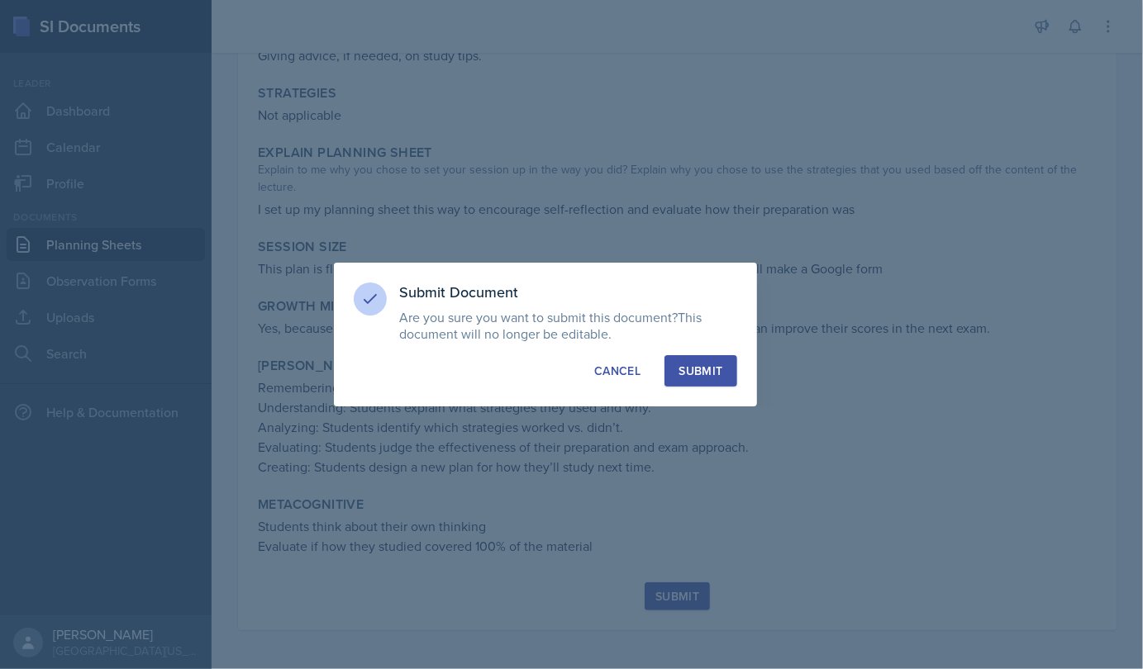
click at [669, 367] on div "Submit" at bounding box center [701, 371] width 44 height 17
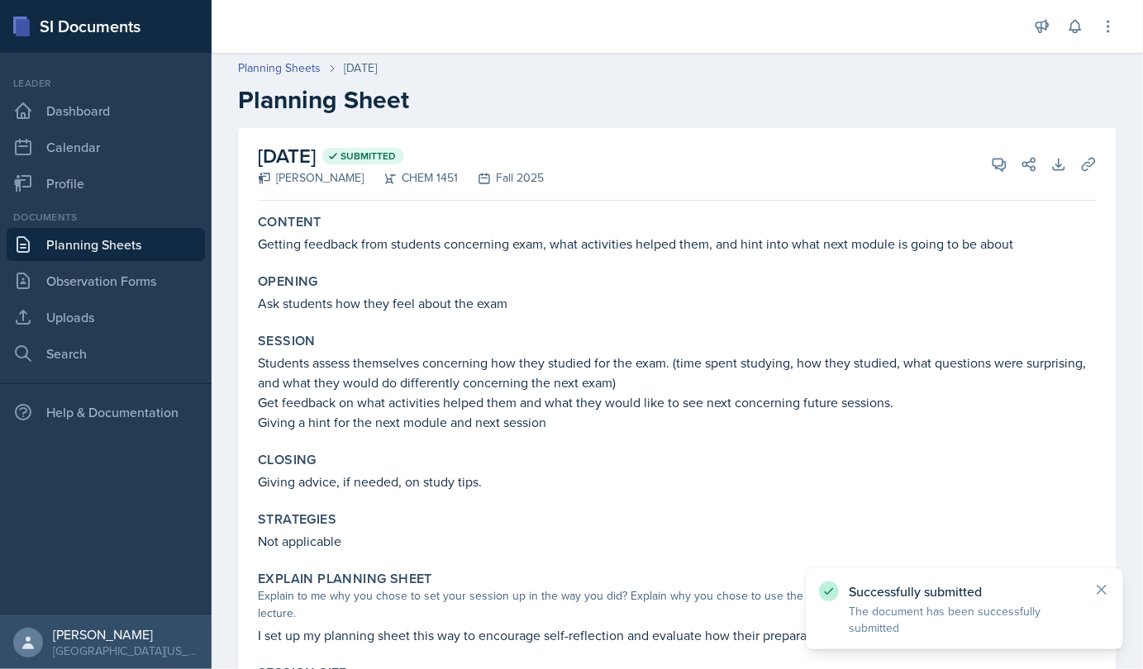
scroll to position [0, 0]
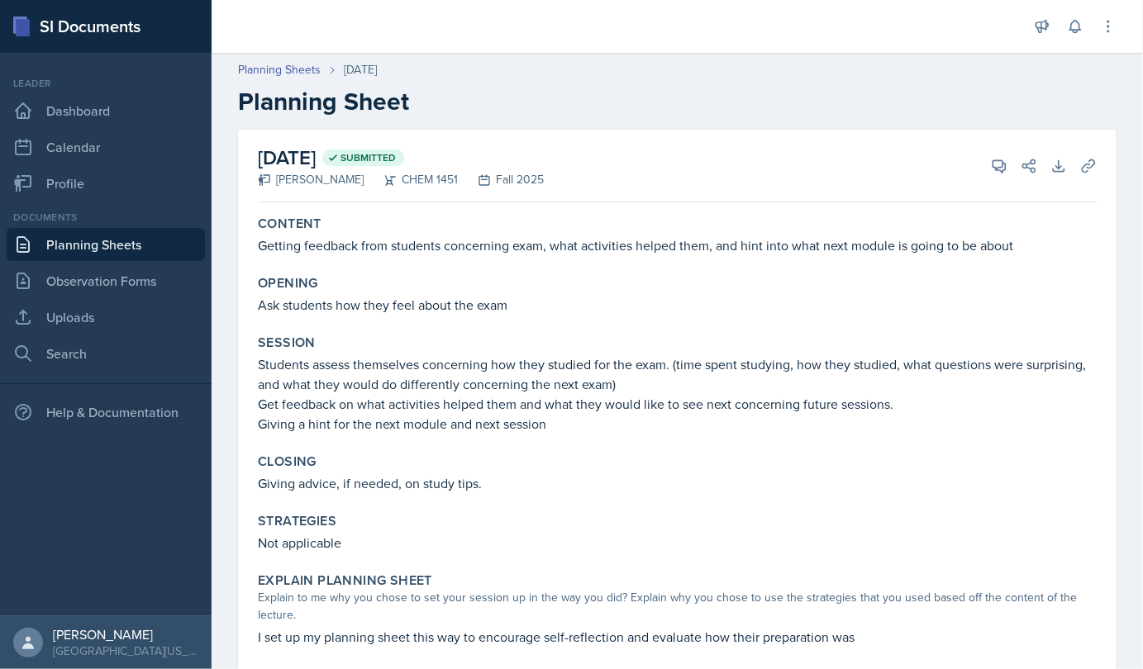
click at [100, 256] on link "Planning Sheets" at bounding box center [106, 244] width 198 height 33
